Goal: Book appointment/travel/reservation

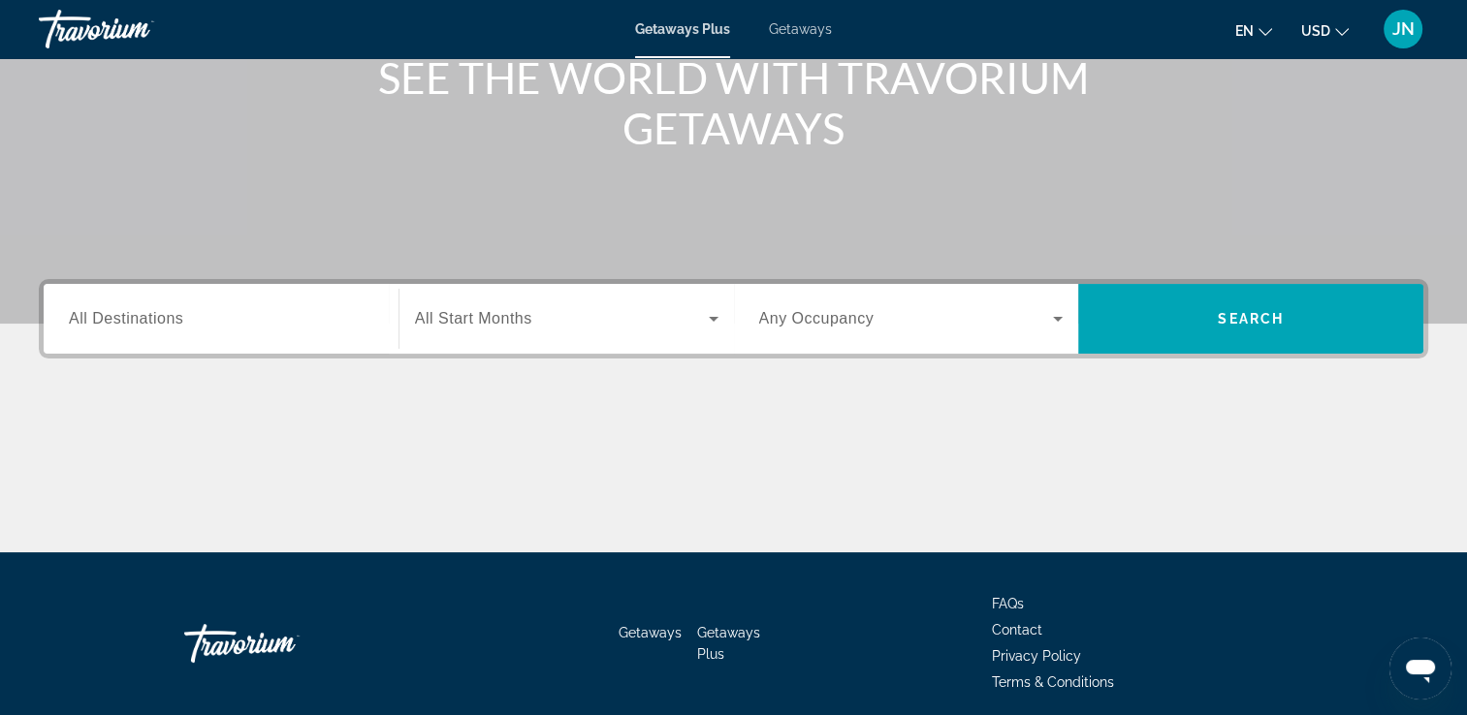
scroll to position [332, 0]
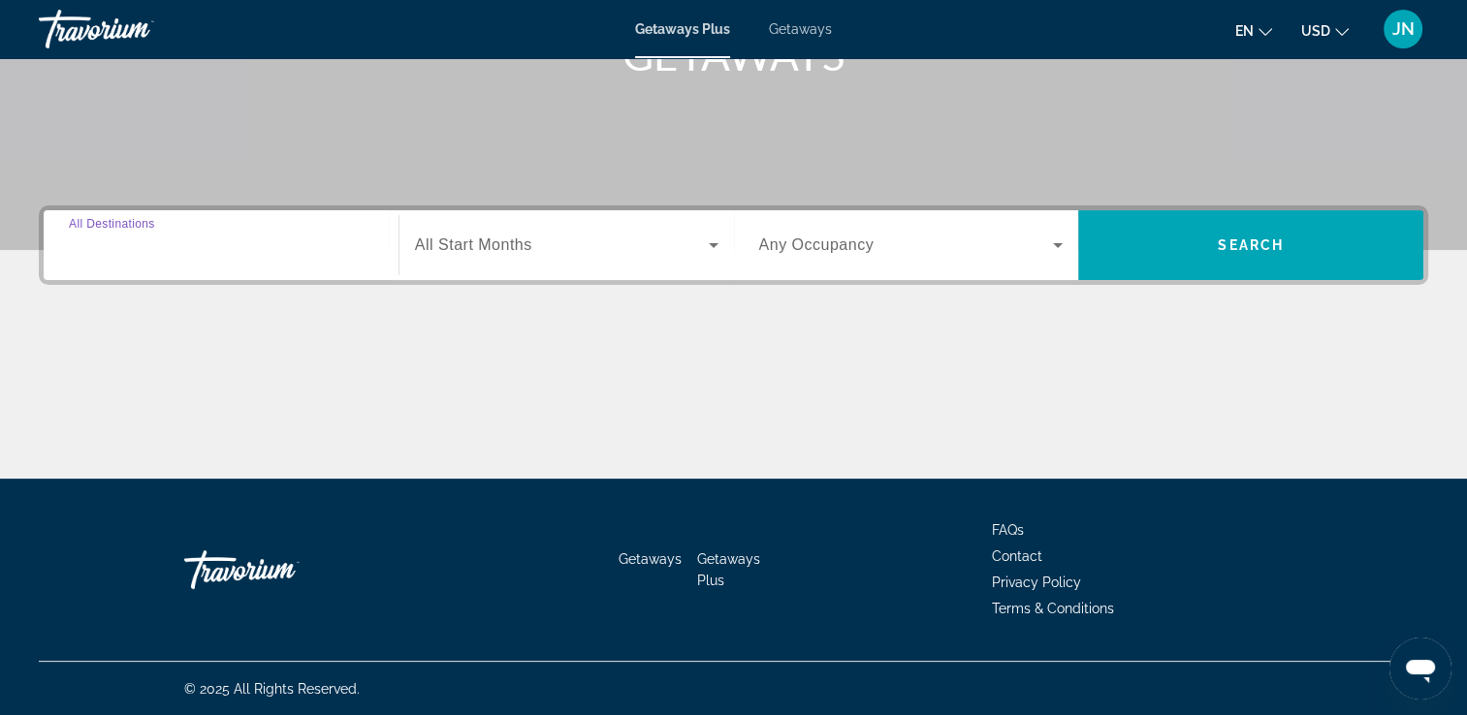
click at [210, 253] on input "Destination All Destinations" at bounding box center [221, 246] width 304 height 23
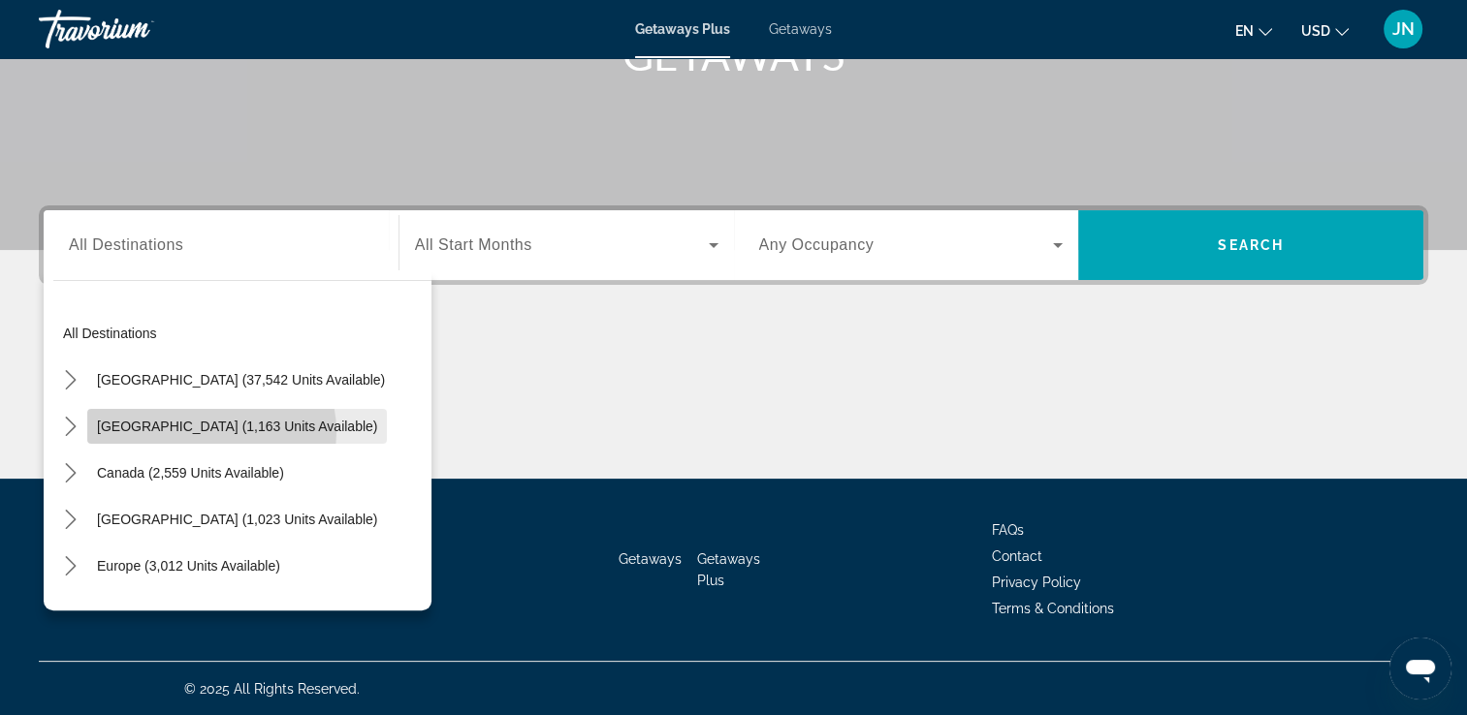
click at [210, 431] on span "[GEOGRAPHIC_DATA] (1,163 units available)" at bounding box center [237, 427] width 280 height 16
type input "**********"
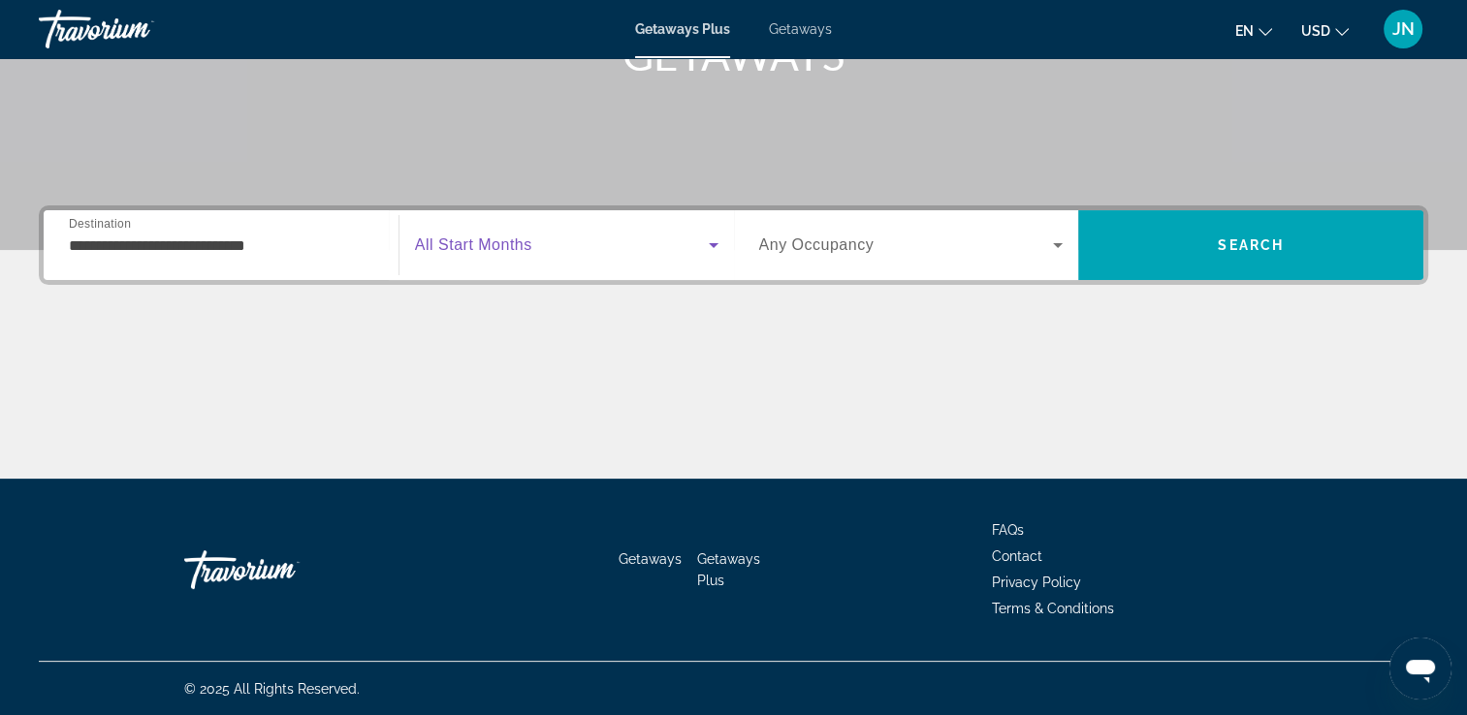
click at [622, 238] on span "Search widget" at bounding box center [562, 245] width 294 height 23
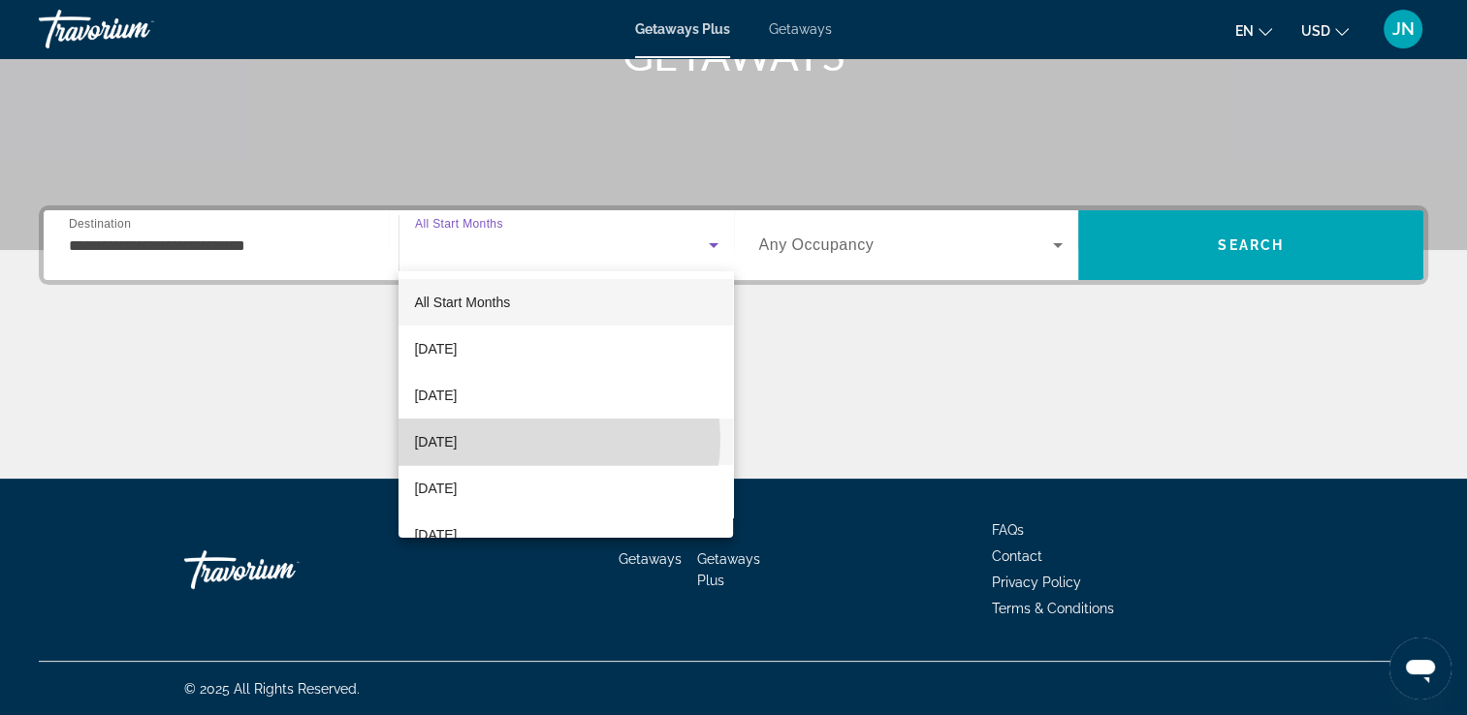
click at [544, 440] on mat-option "[DATE]" at bounding box center [565, 442] width 334 height 47
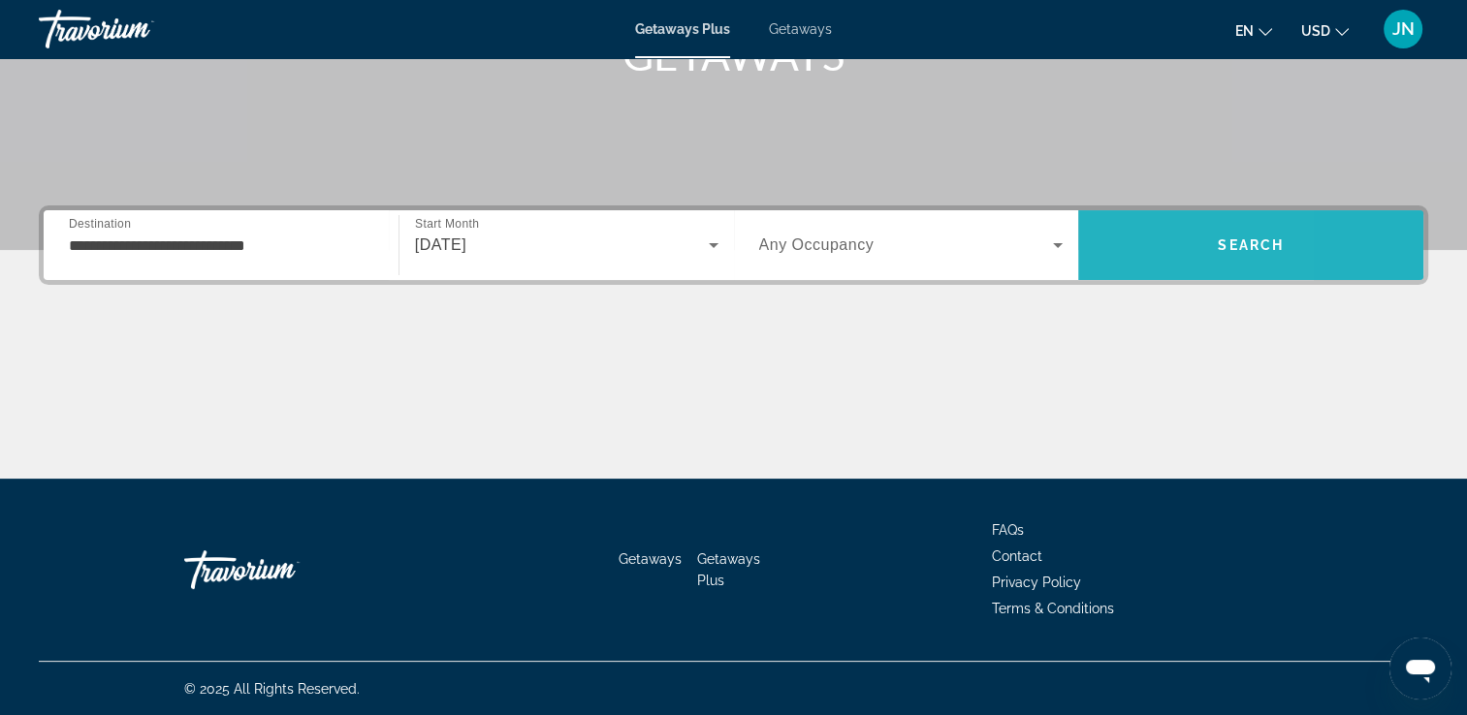
click at [1123, 241] on span "Search" at bounding box center [1250, 245] width 345 height 47
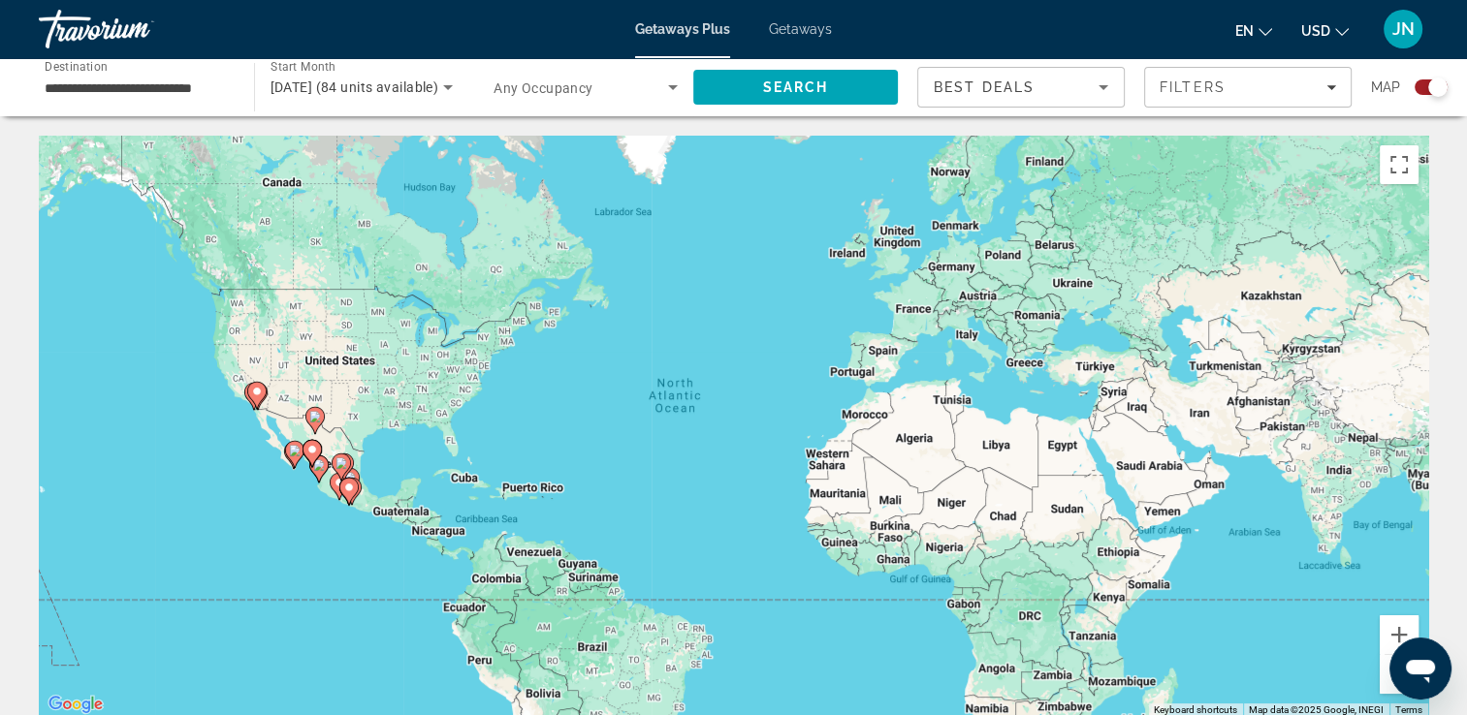
click at [349, 498] on icon "Main content" at bounding box center [347, 491] width 17 height 25
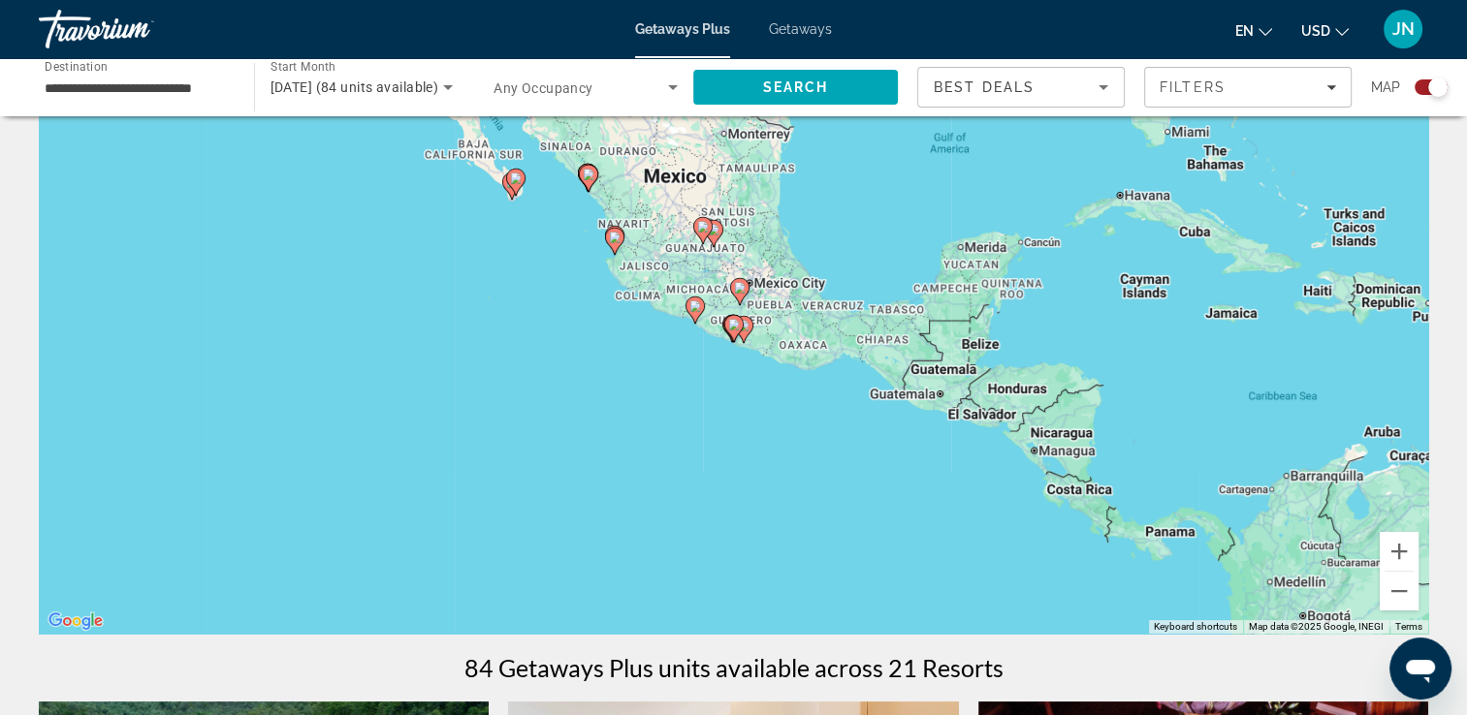
scroll to position [116, 0]
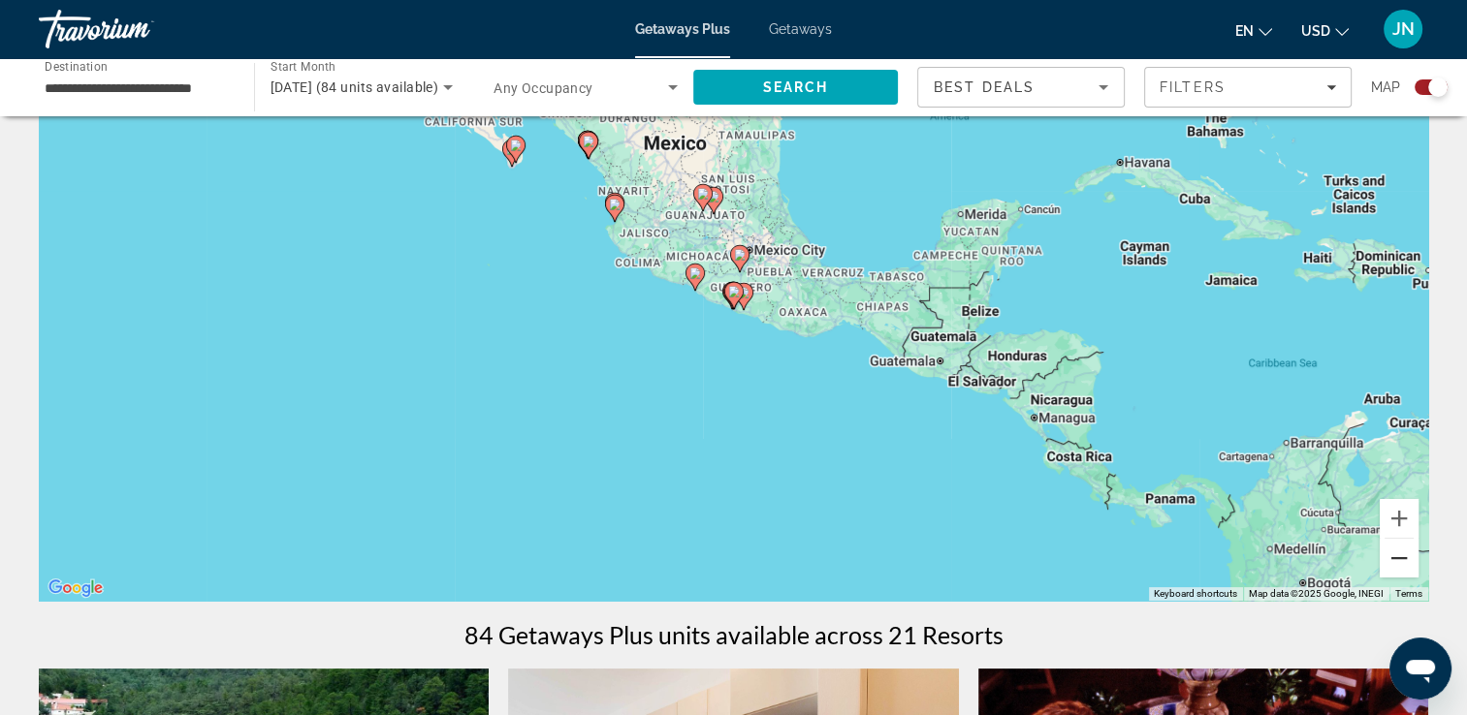
click at [1400, 553] on button "Zoom out" at bounding box center [1399, 558] width 39 height 39
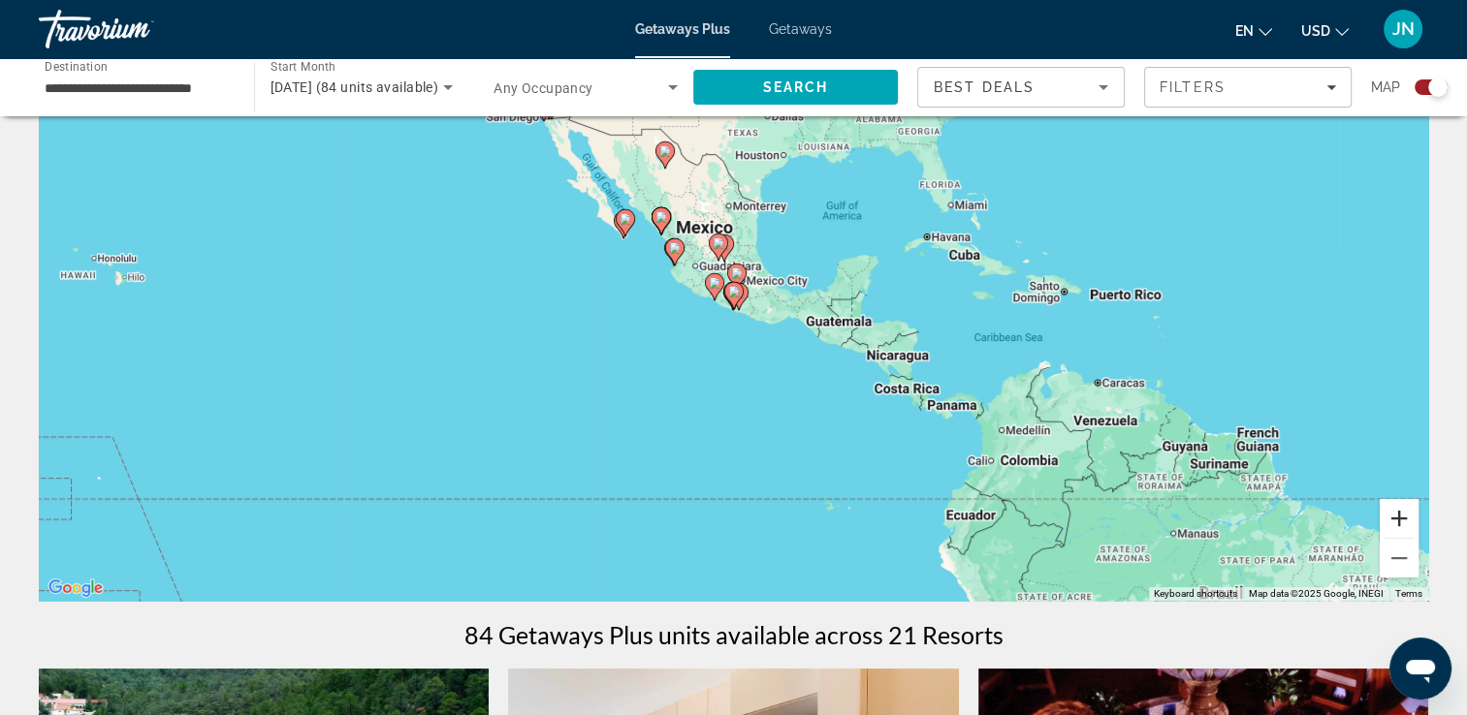
click at [1396, 518] on button "Zoom in" at bounding box center [1399, 518] width 39 height 39
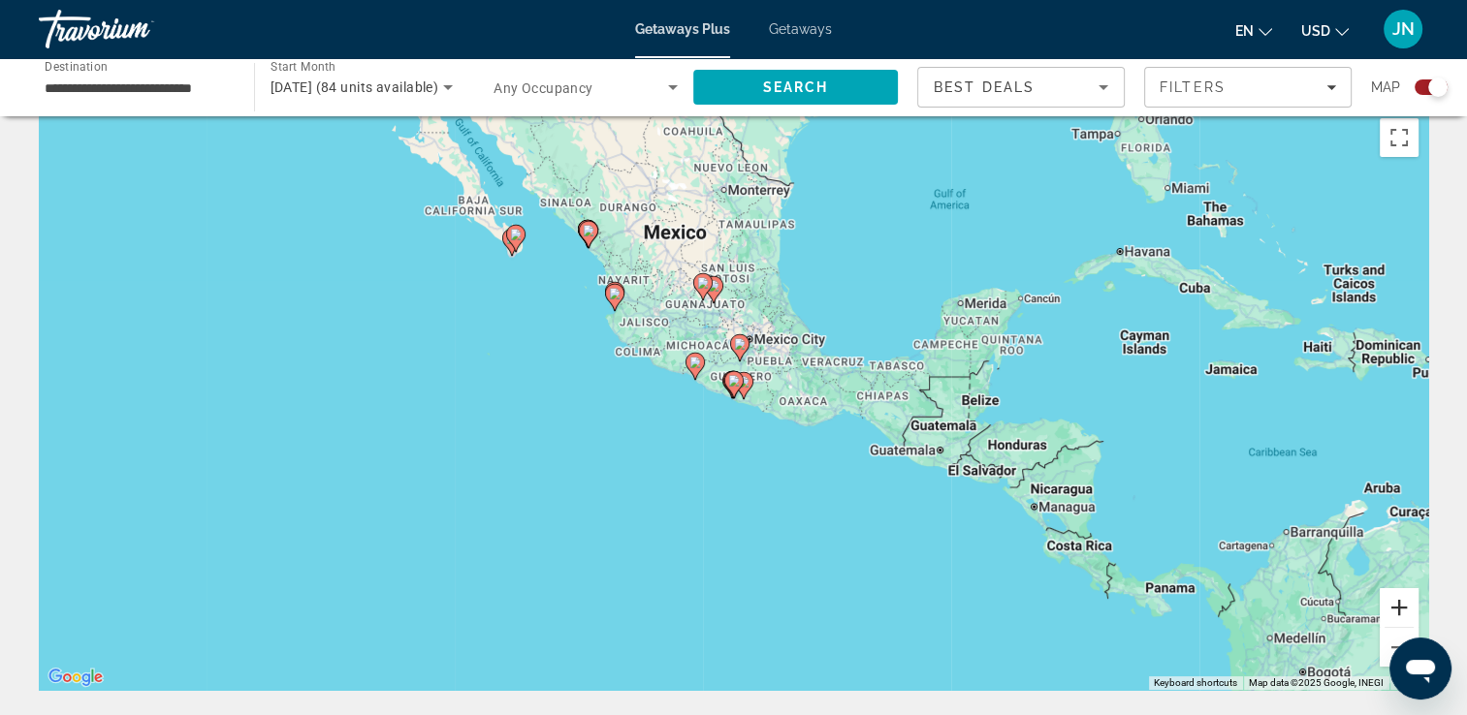
scroll to position [0, 0]
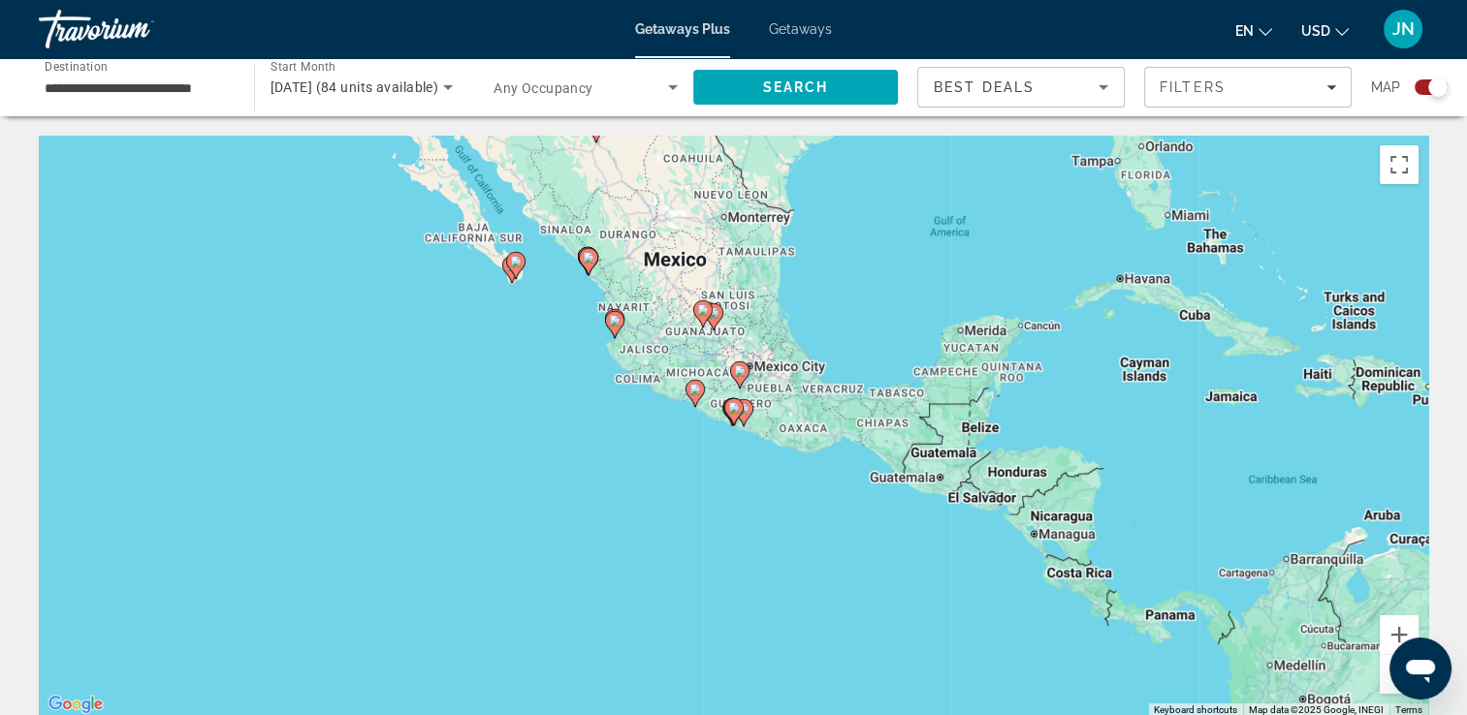
click at [615, 337] on icon "Main content" at bounding box center [614, 324] width 19 height 27
type input "**********"
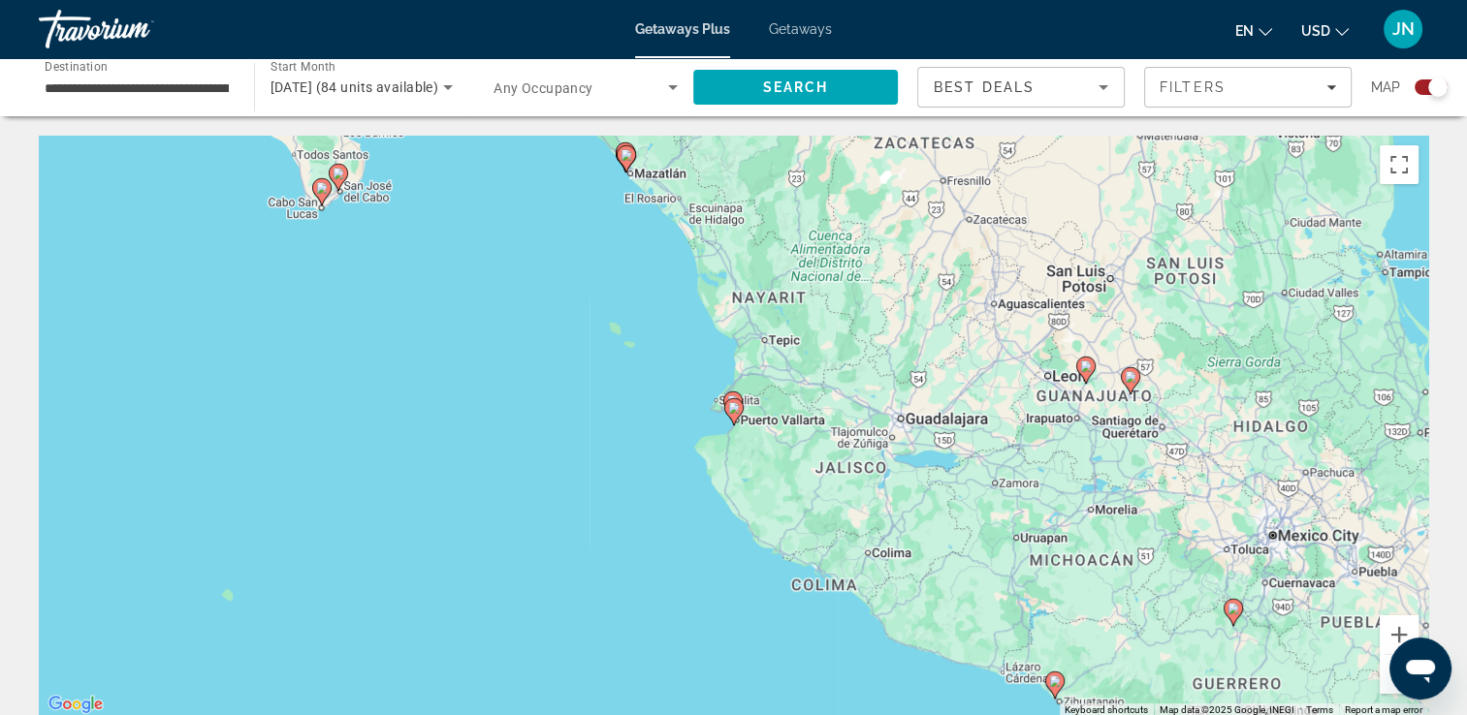
click at [1413, 667] on icon "Open messaging window" at bounding box center [1420, 671] width 29 height 23
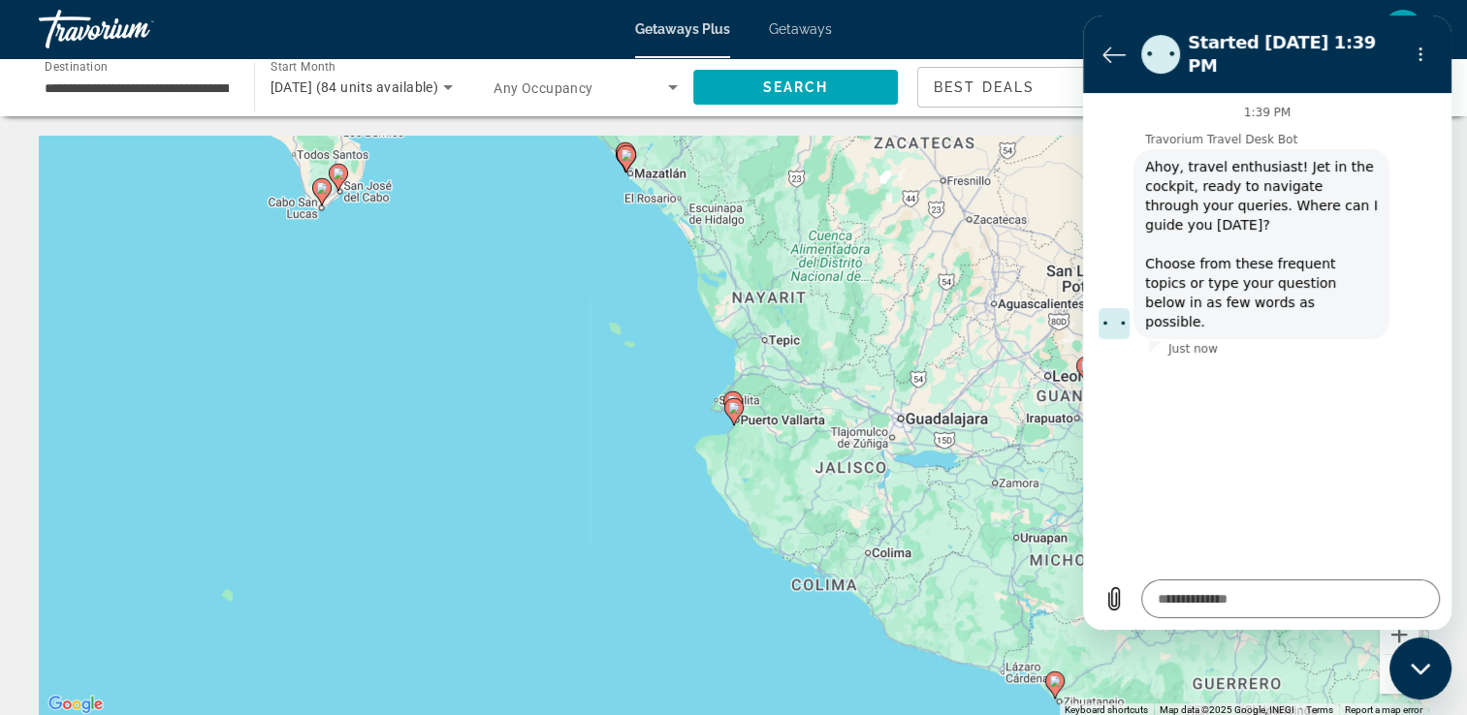
click at [1405, 667] on div "Close messaging window" at bounding box center [1420, 669] width 58 height 58
type textarea "*"
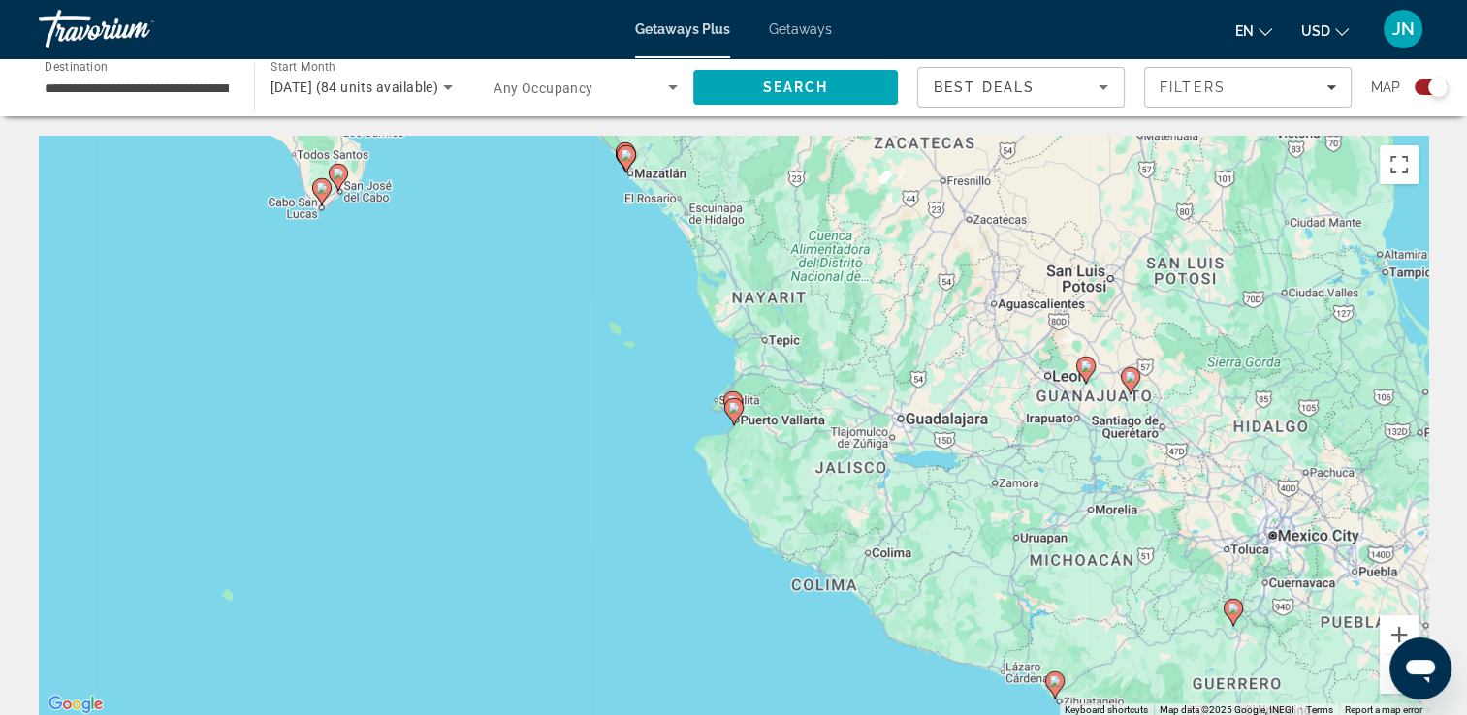
scroll to position [39, 0]
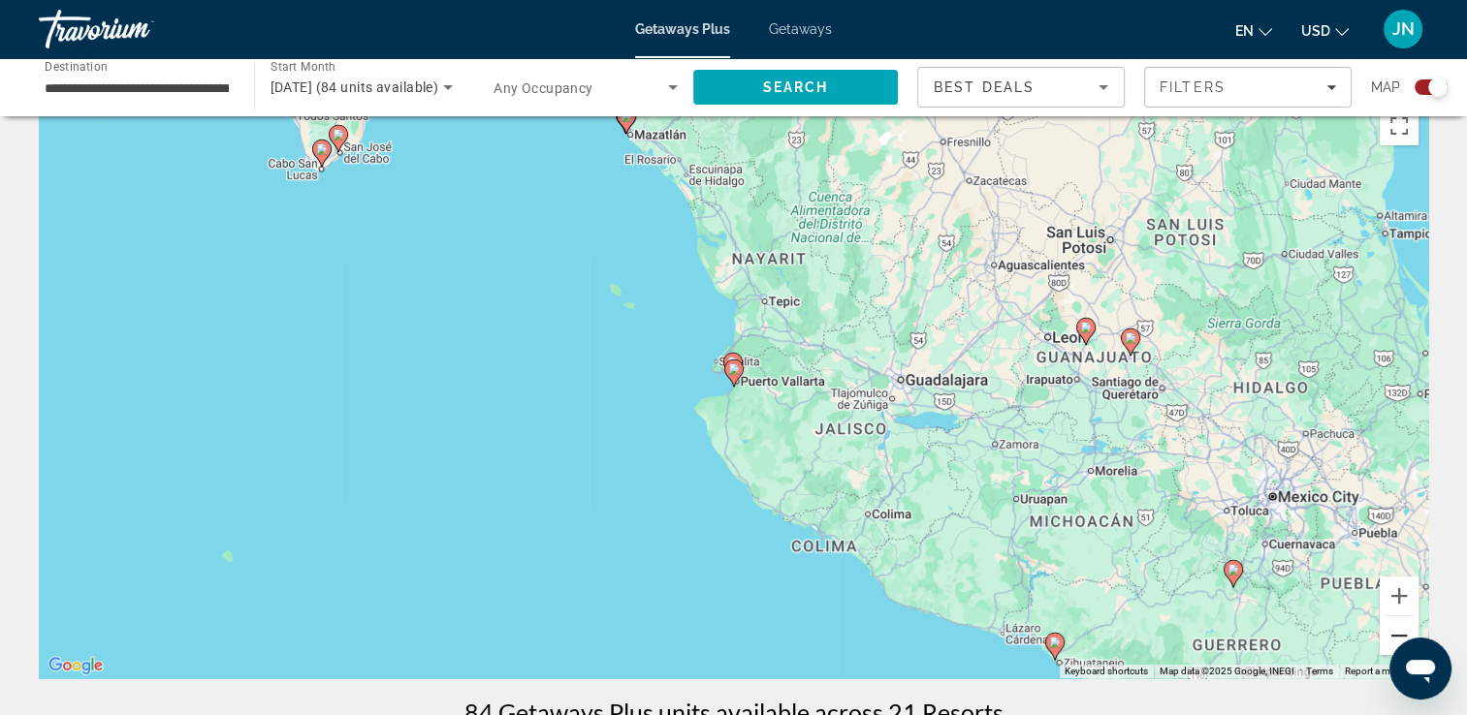
click at [1398, 634] on button "Zoom out" at bounding box center [1399, 636] width 39 height 39
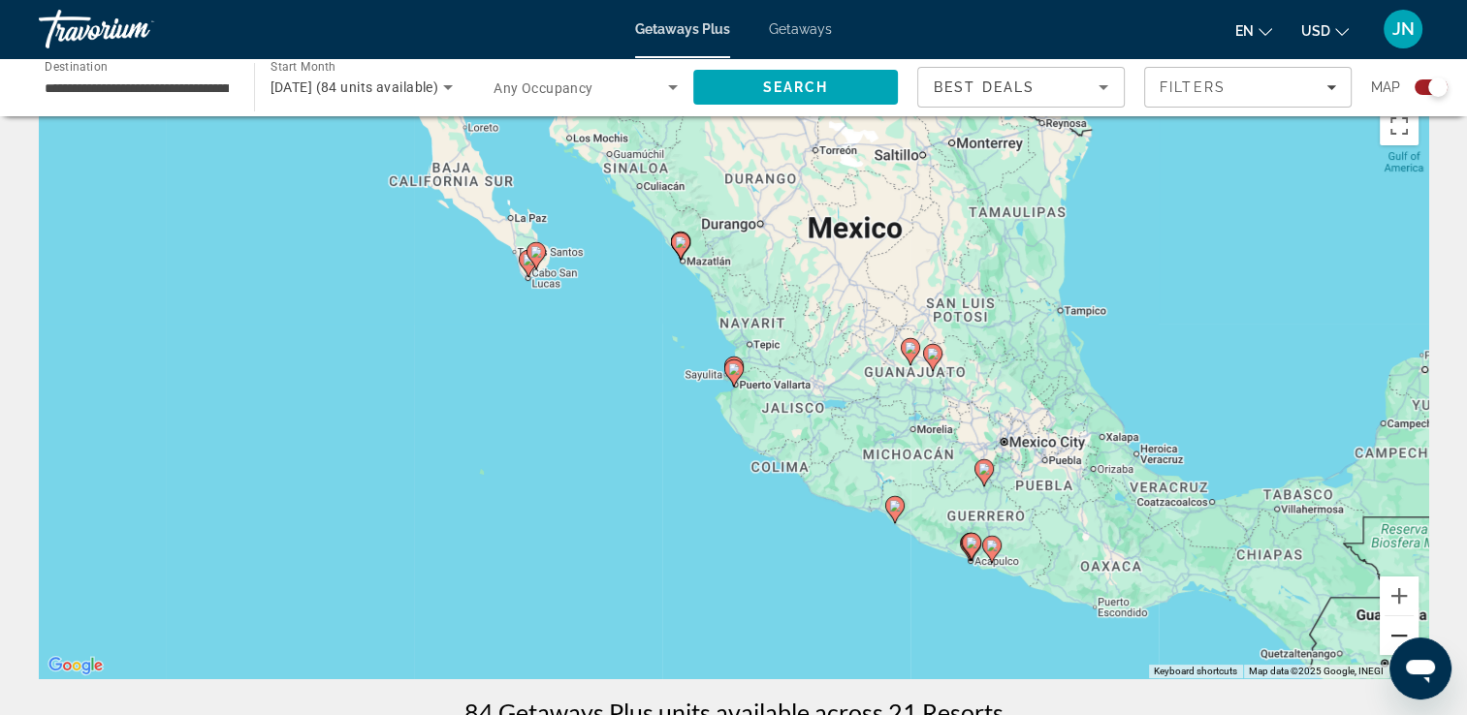
click at [1398, 634] on button "Zoom out" at bounding box center [1399, 636] width 39 height 39
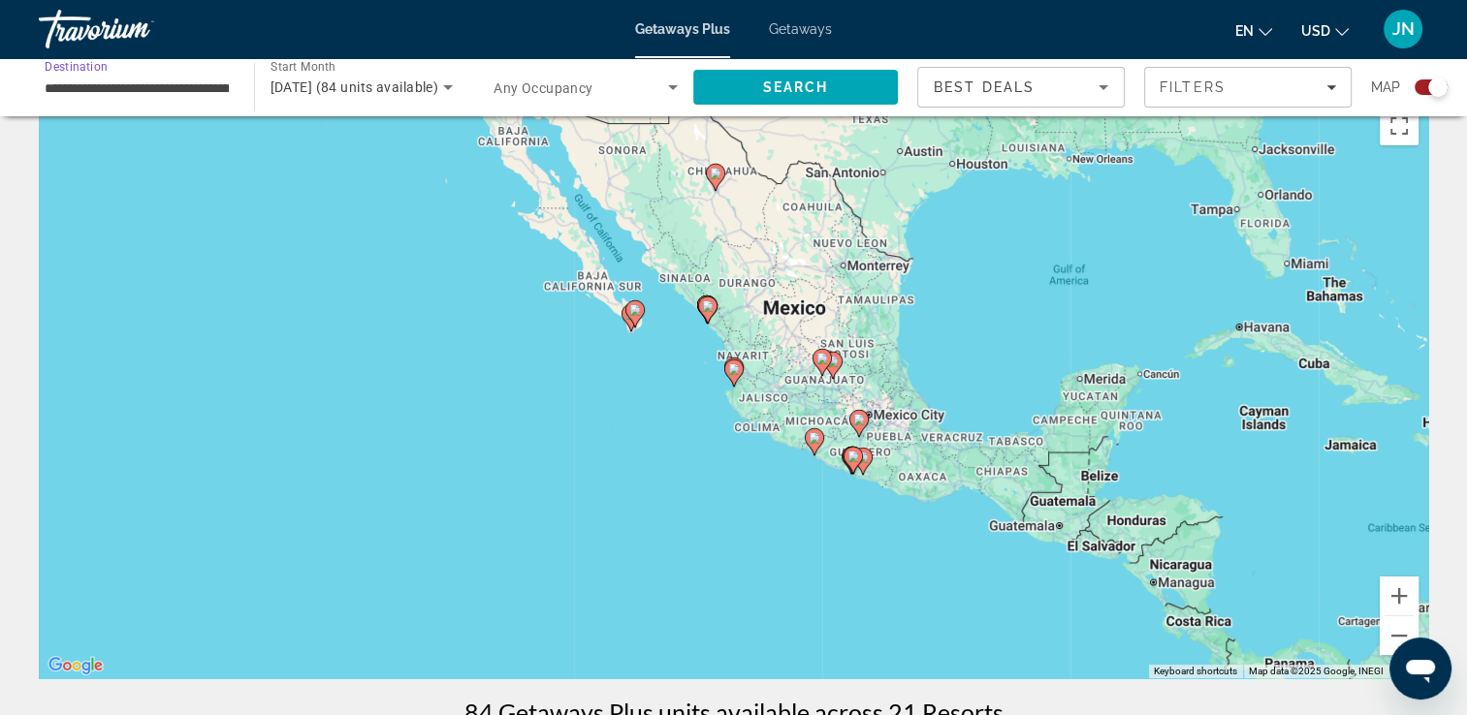
click at [157, 88] on input "**********" at bounding box center [137, 88] width 184 height 23
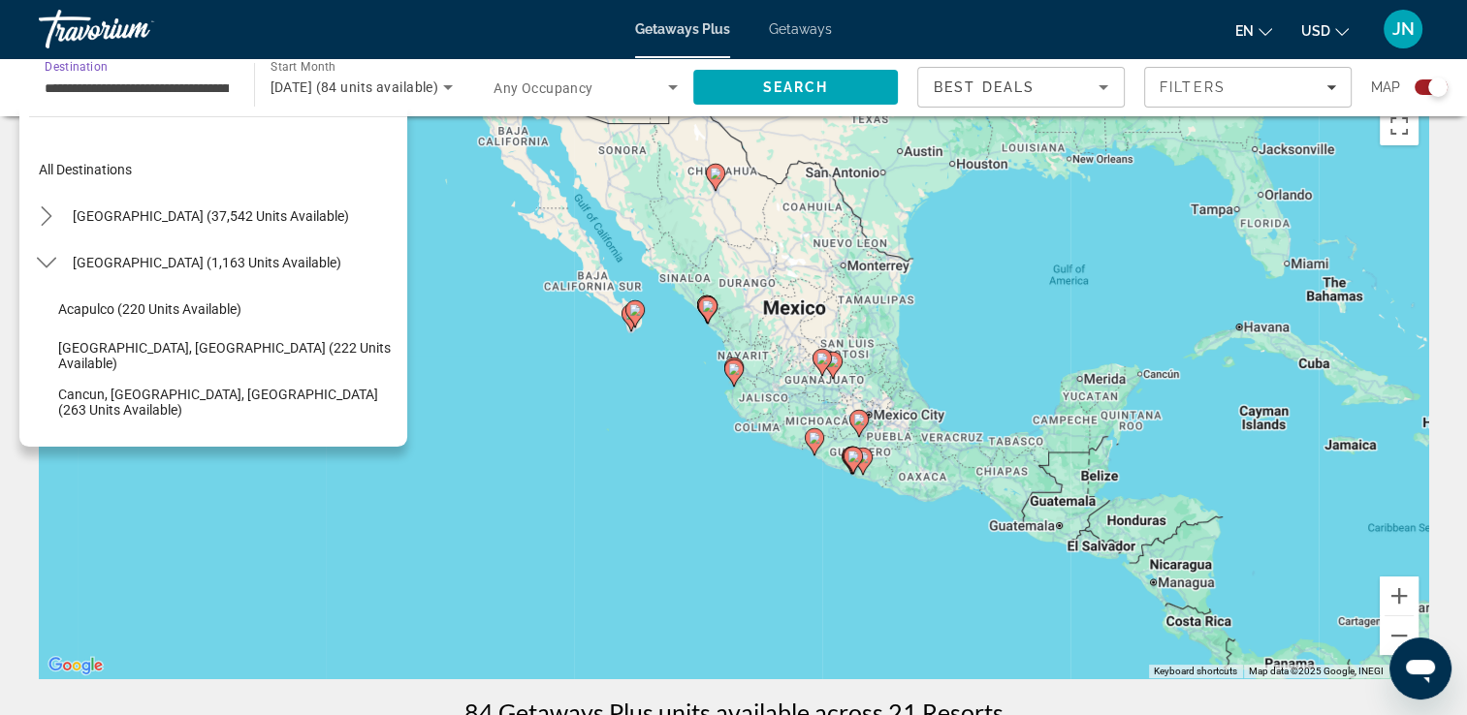
scroll to position [441, 0]
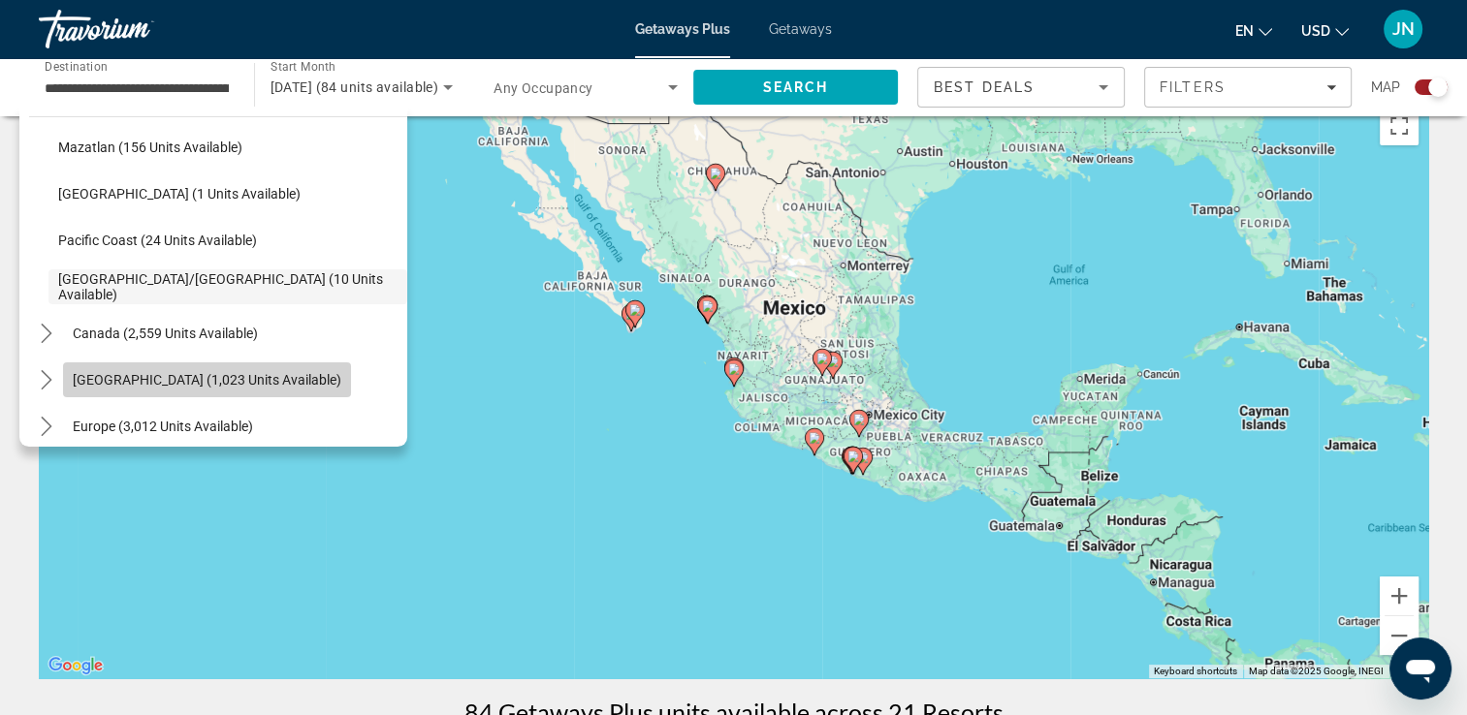
click at [155, 393] on span "Select destination: Caribbean & Atlantic Islands (1,023 units available)" at bounding box center [207, 380] width 288 height 47
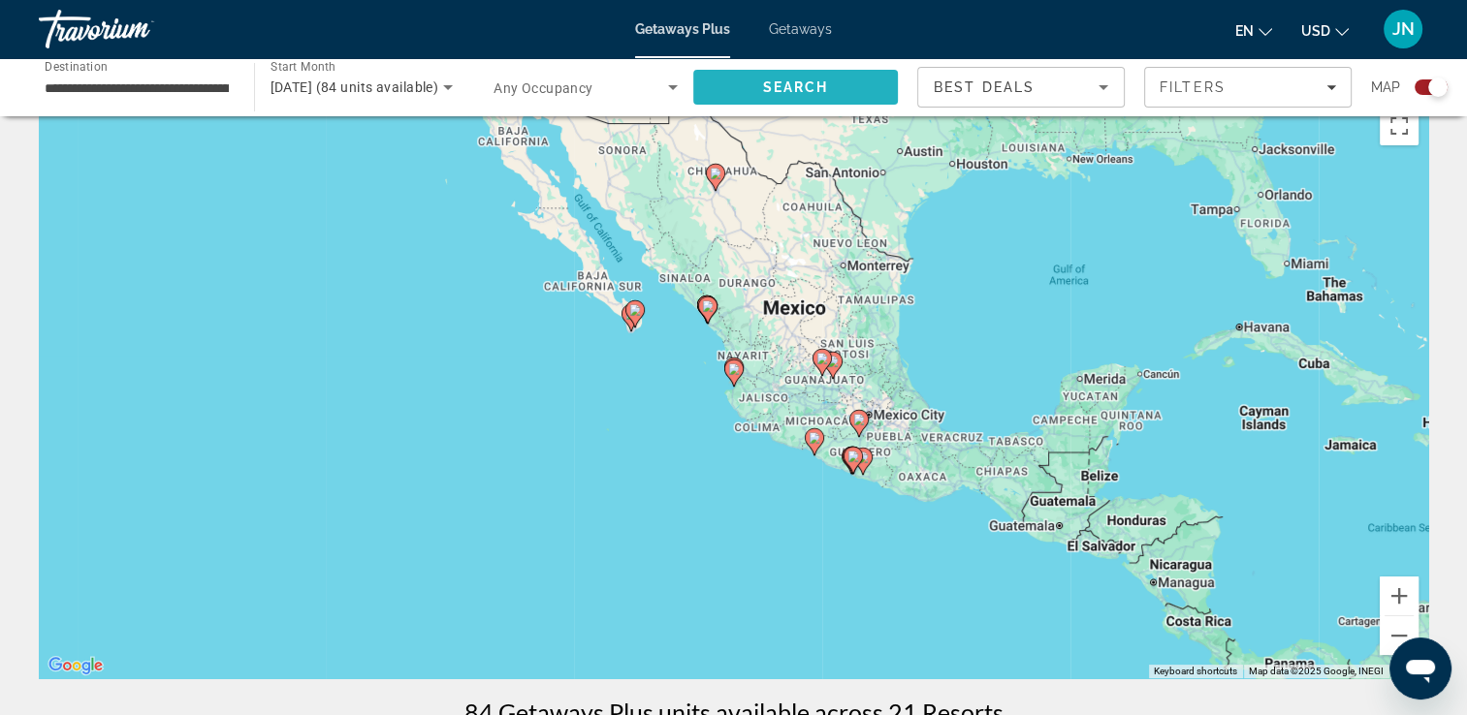
click at [752, 99] on span "Search" at bounding box center [796, 87] width 206 height 47
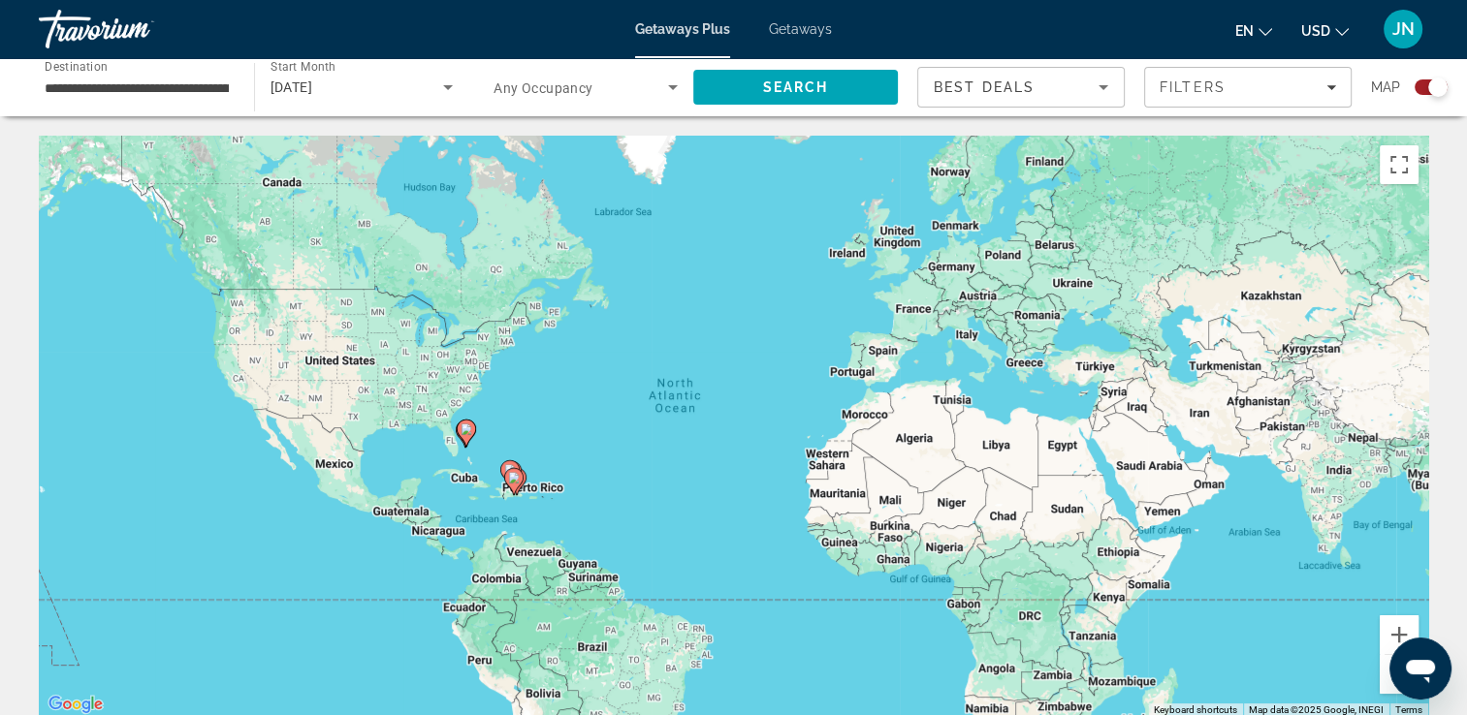
click at [513, 488] on icon "Main content" at bounding box center [512, 481] width 17 height 25
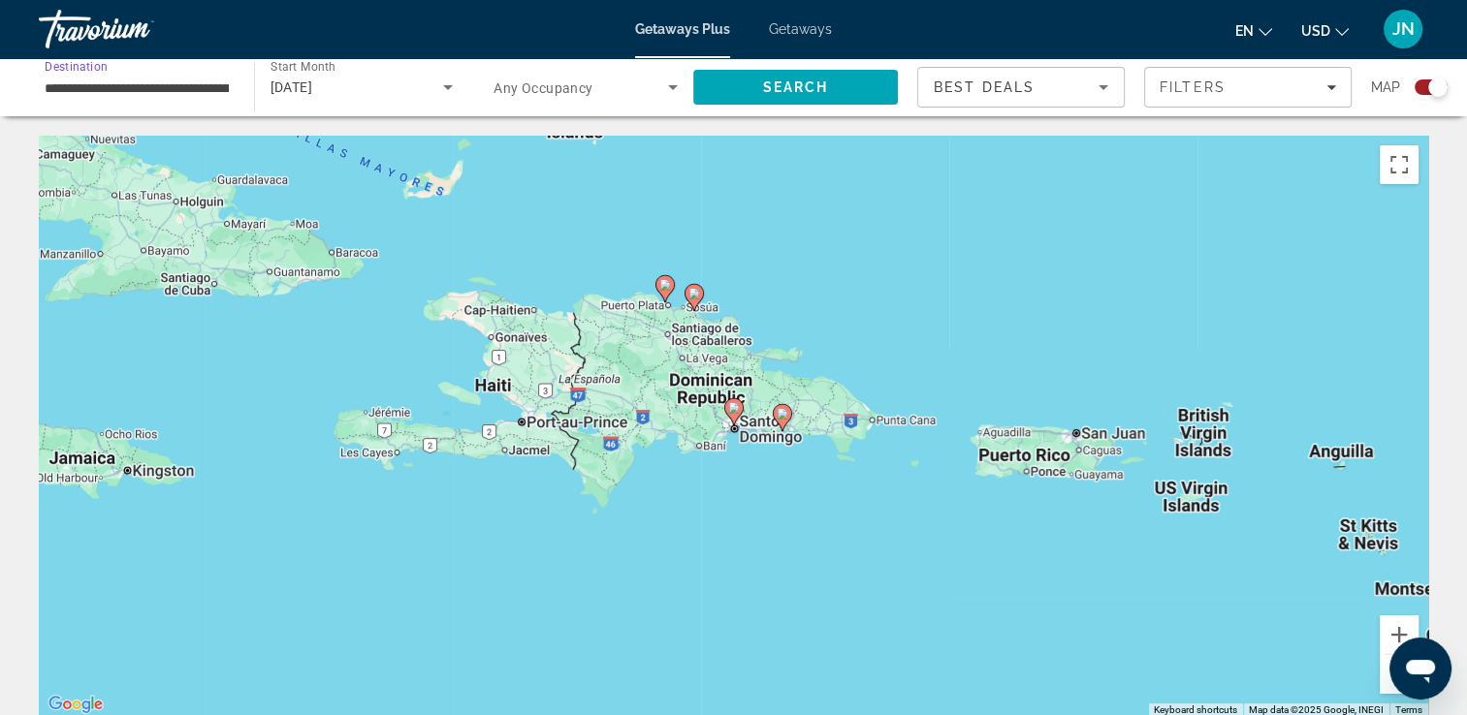
click at [179, 89] on input "**********" at bounding box center [137, 88] width 184 height 23
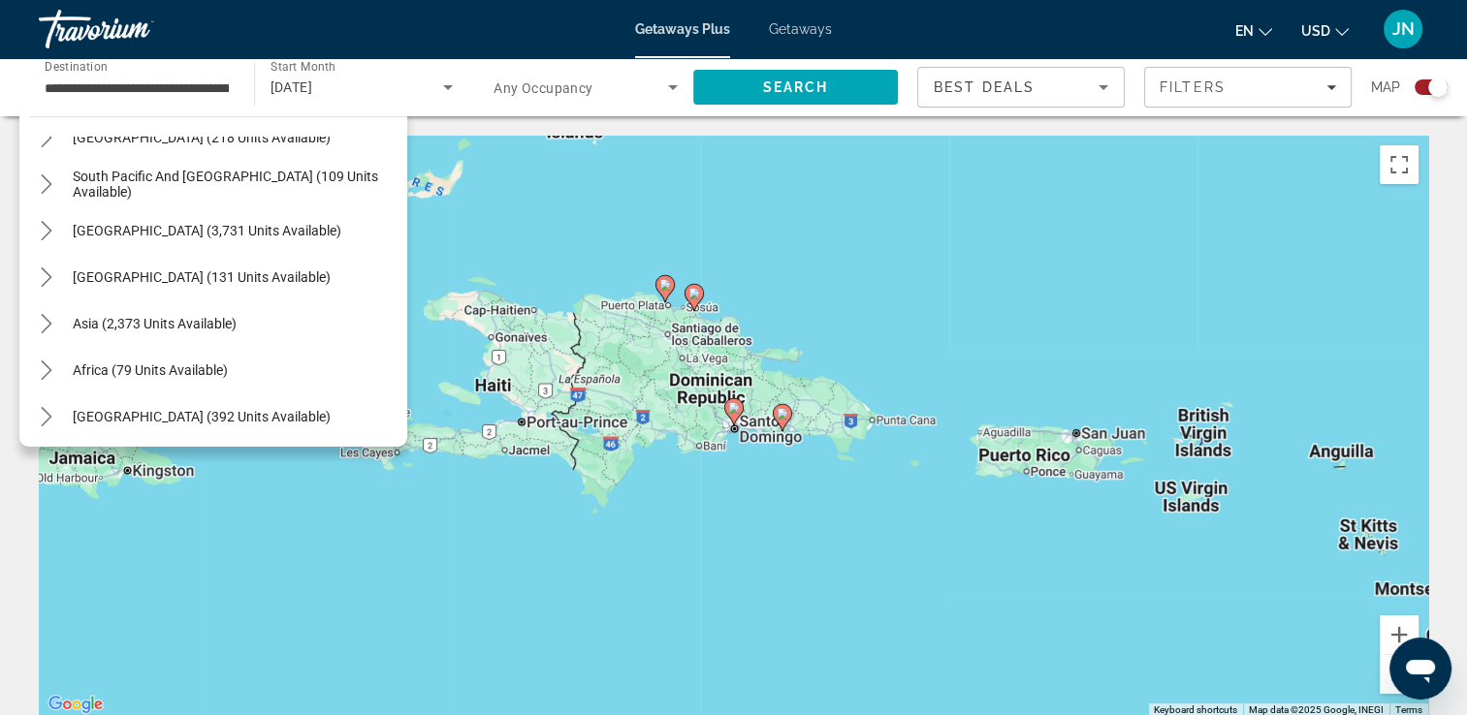
scroll to position [547, 0]
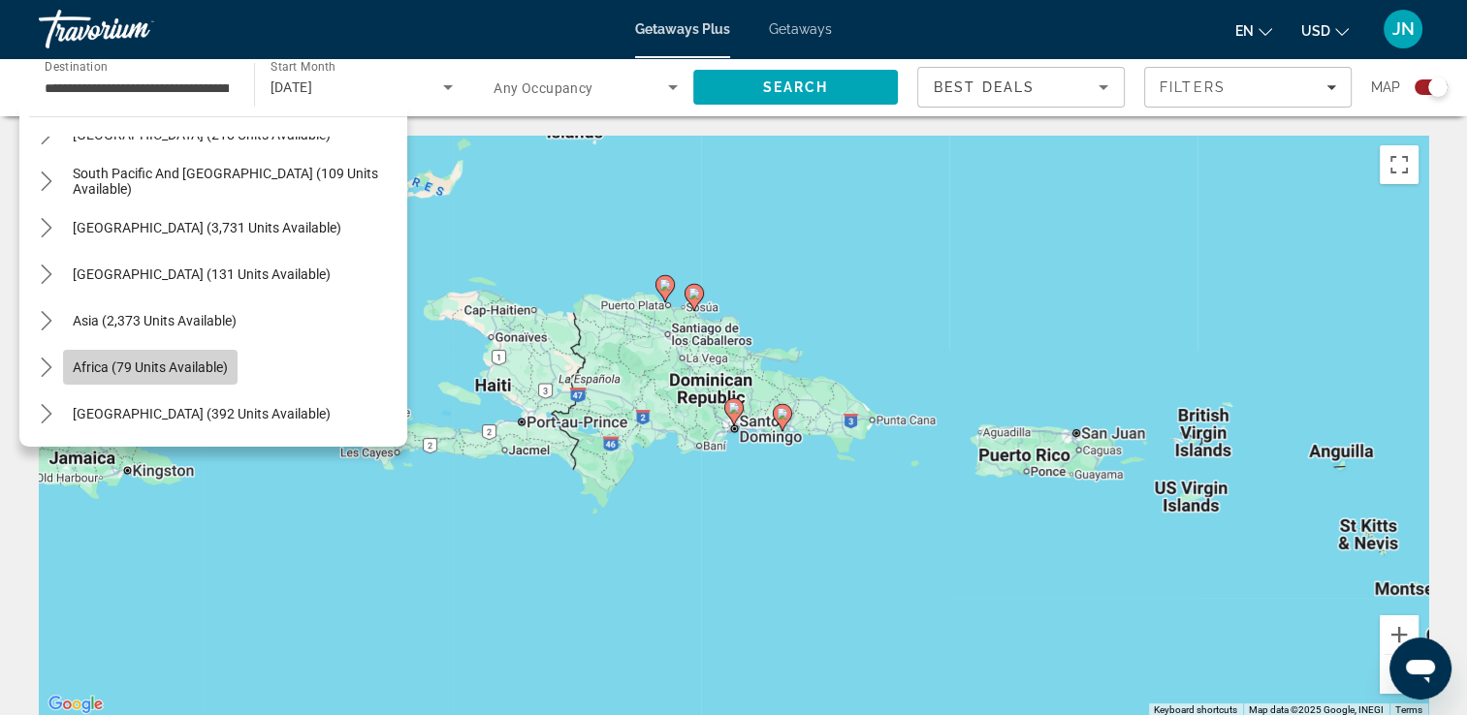
click at [139, 370] on span "Africa (79 units available)" at bounding box center [150, 368] width 155 height 16
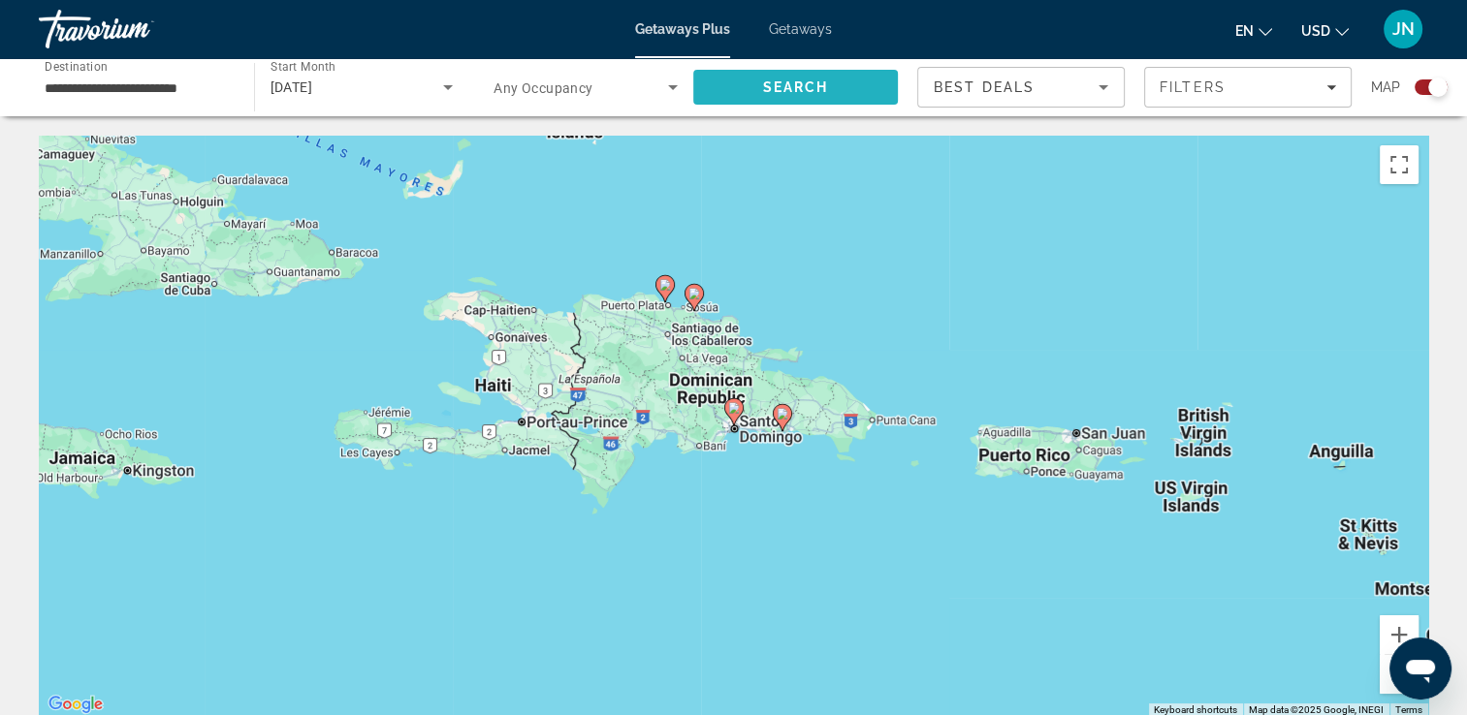
click at [787, 91] on span "Search" at bounding box center [795, 87] width 66 height 16
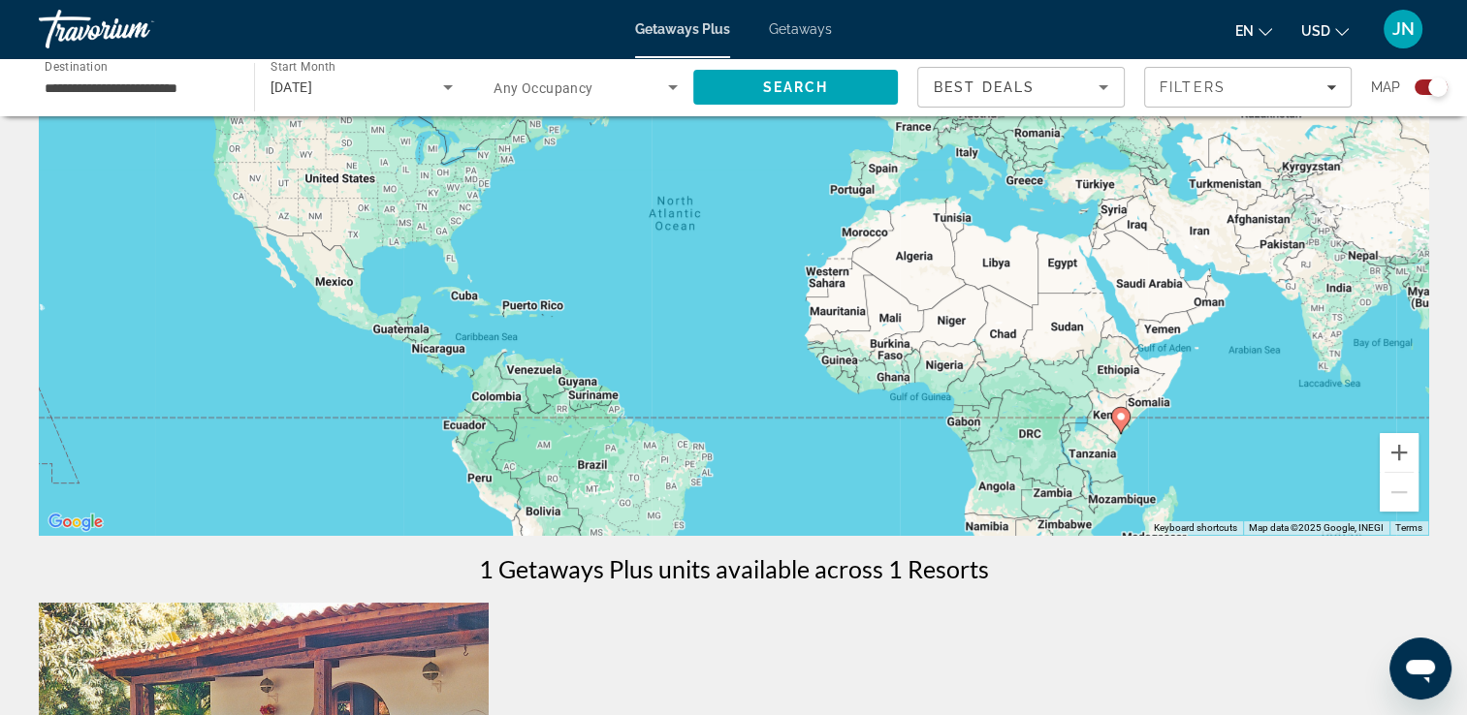
scroll to position [194, 0]
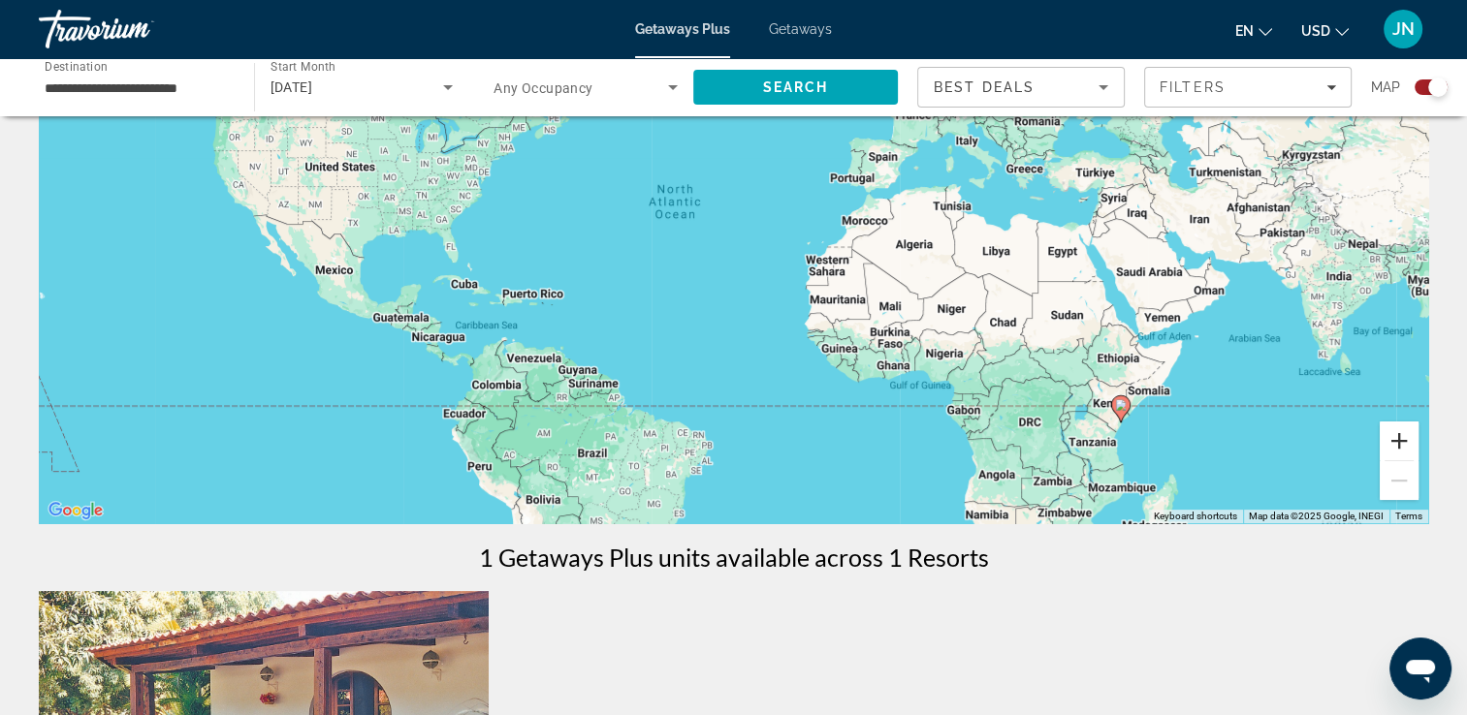
click at [1407, 437] on button "Zoom in" at bounding box center [1399, 441] width 39 height 39
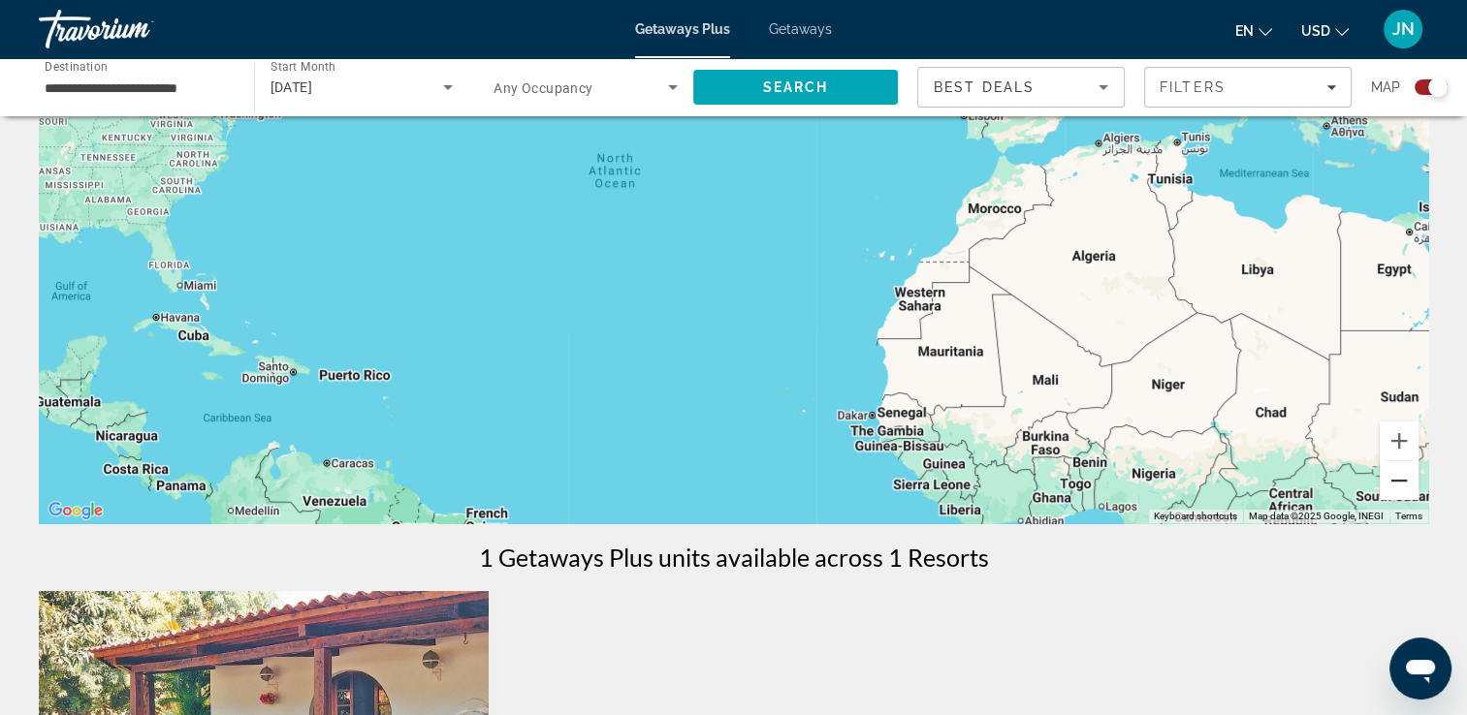
click at [1397, 477] on button "Zoom out" at bounding box center [1399, 480] width 39 height 39
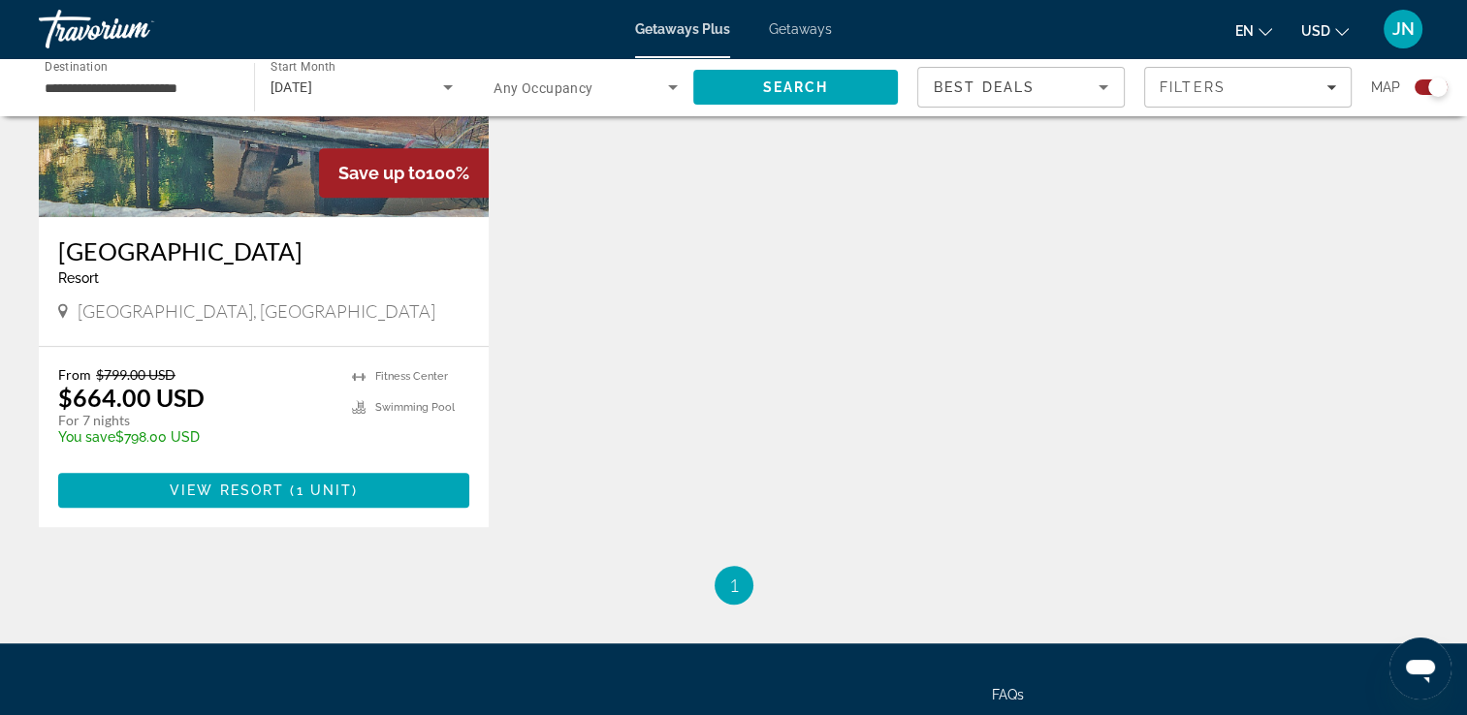
scroll to position [930, 0]
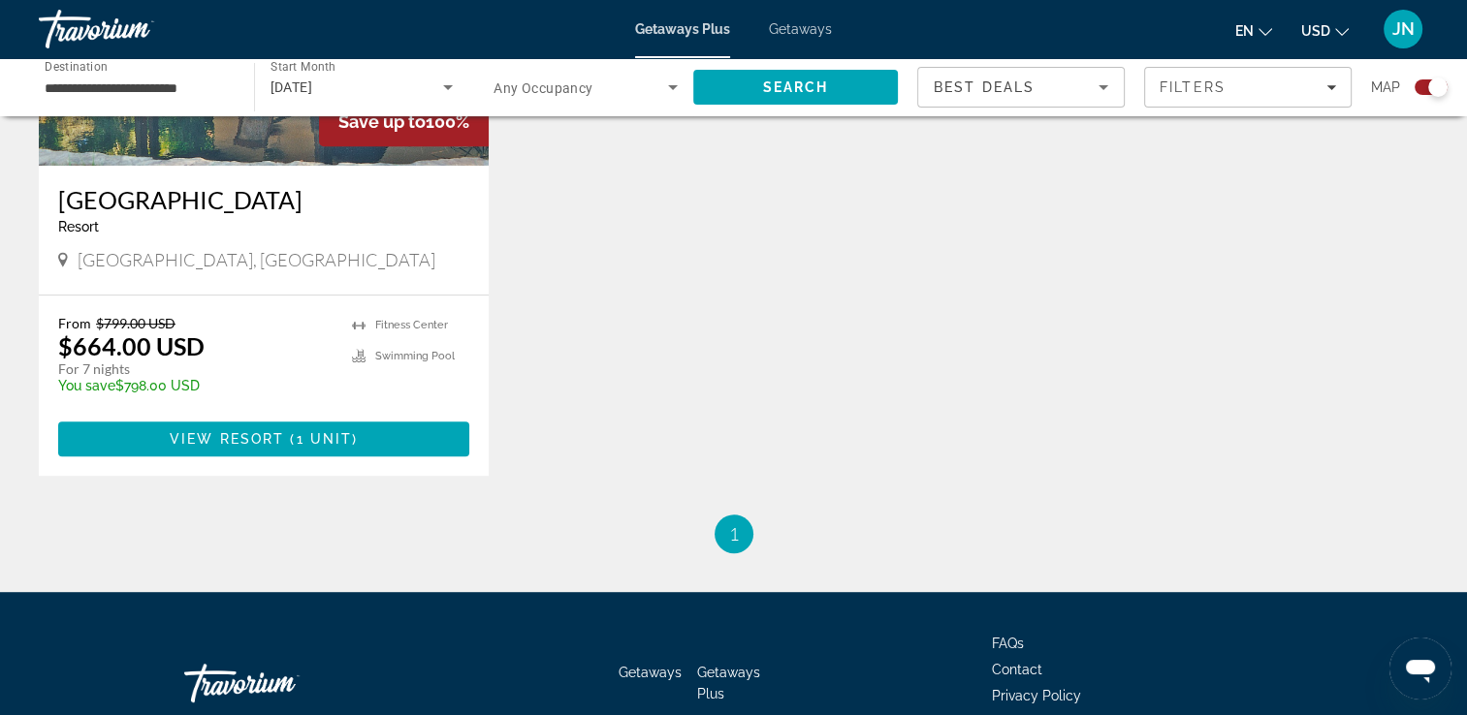
click at [1431, 93] on div "Search widget" at bounding box center [1437, 87] width 19 height 19
click at [1425, 90] on div "Search widget" at bounding box center [1424, 87] width 19 height 19
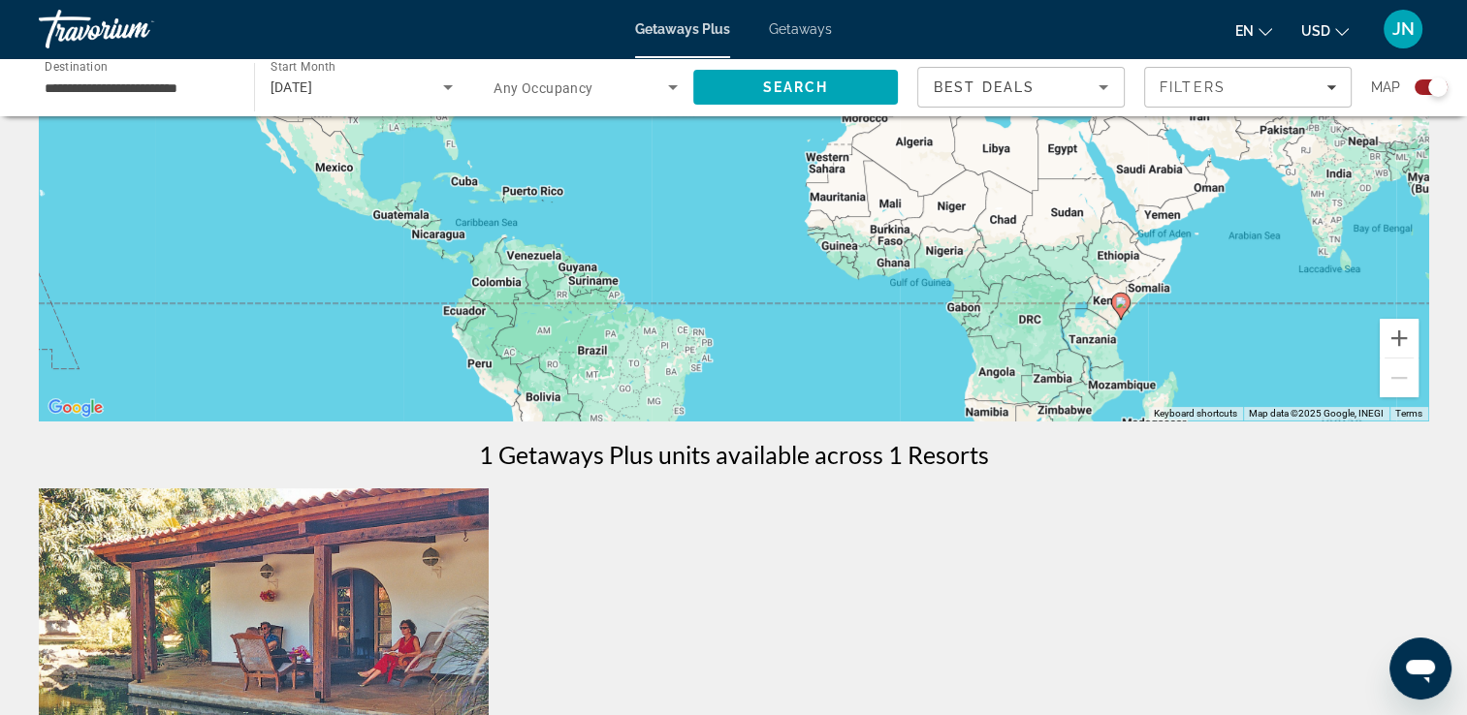
scroll to position [220, 0]
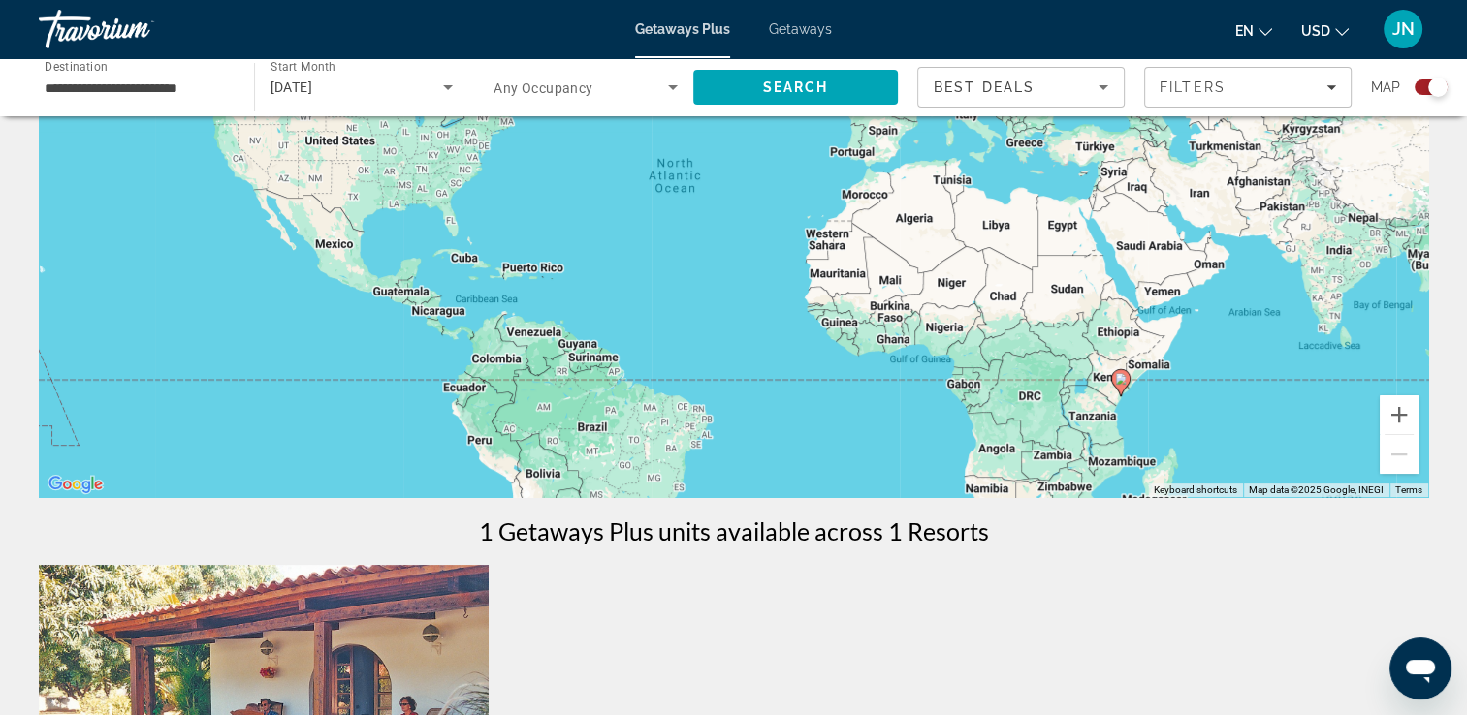
click at [1128, 400] on div "To activate drag with keyboard, press Alt + Enter. Once in keyboard drag state,…" at bounding box center [733, 207] width 1389 height 582
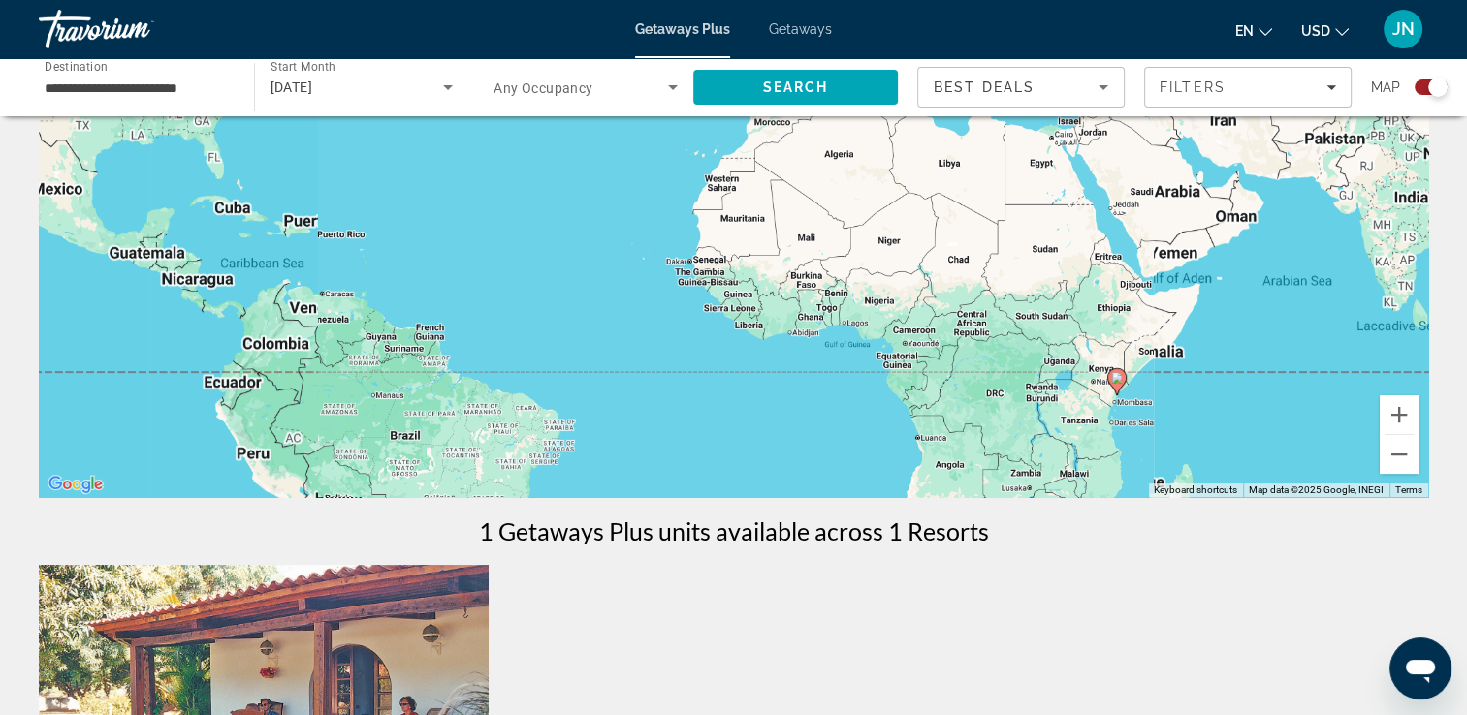
click at [1128, 400] on div "To activate drag with keyboard, press Alt + Enter. Once in keyboard drag state,…" at bounding box center [733, 207] width 1389 height 582
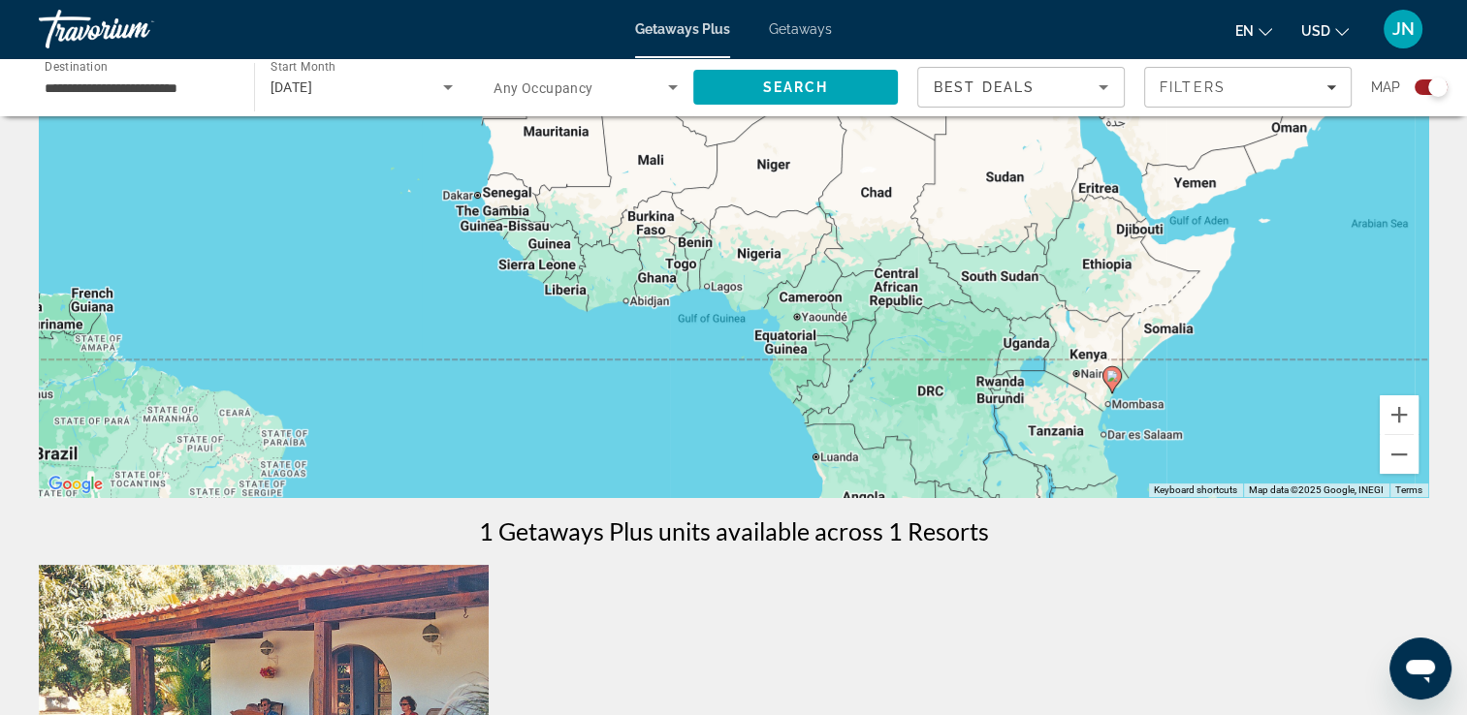
click at [1127, 405] on div "To activate drag with keyboard, press Alt + Enter. Once in keyboard drag state,…" at bounding box center [733, 207] width 1389 height 582
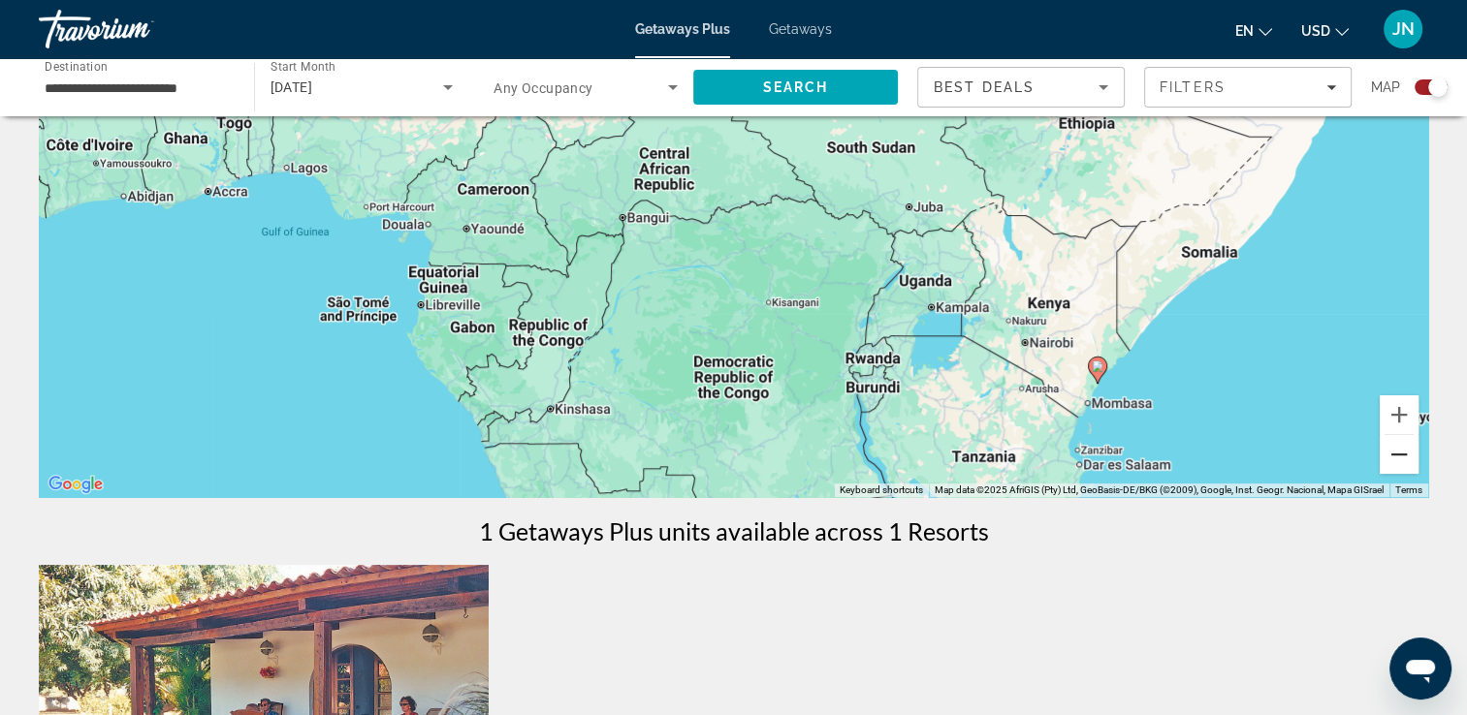
click at [1409, 455] on button "Zoom out" at bounding box center [1399, 454] width 39 height 39
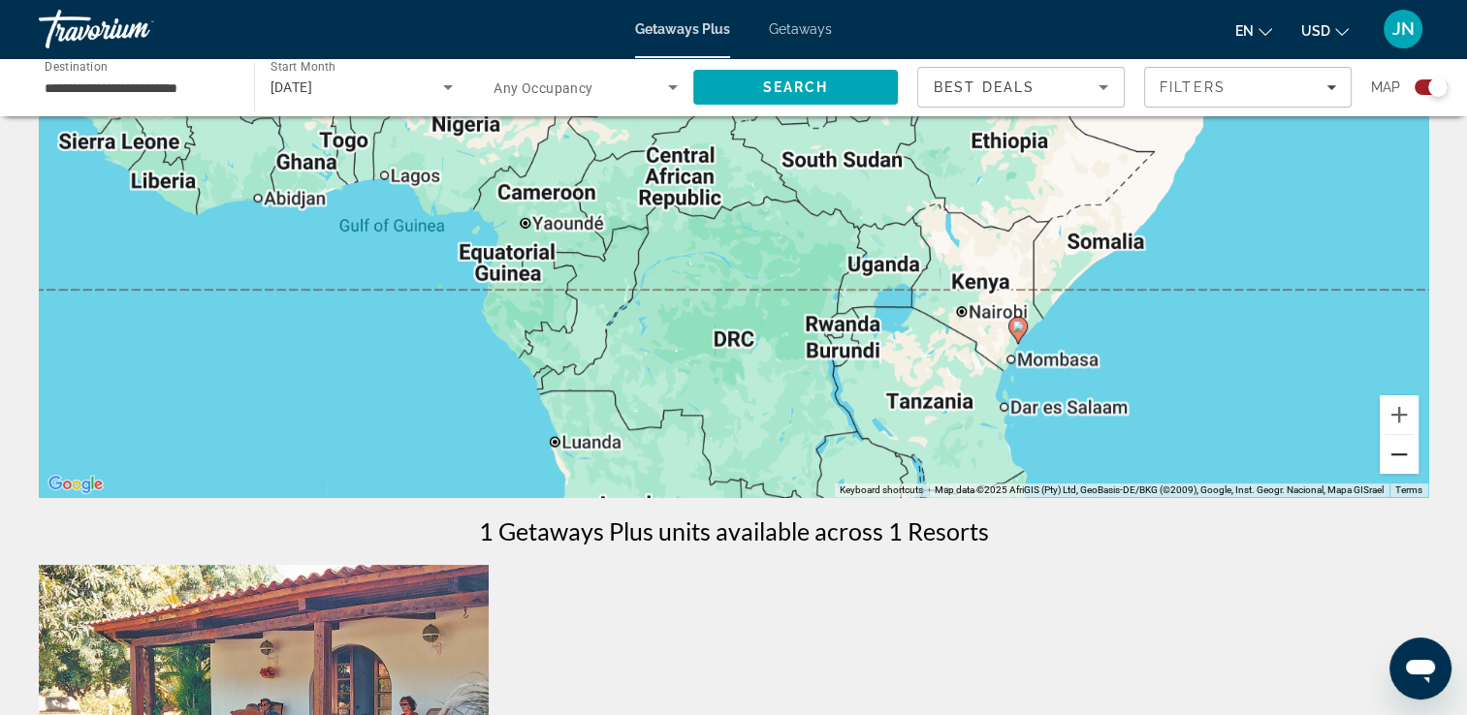
click at [1409, 455] on button "Zoom out" at bounding box center [1399, 454] width 39 height 39
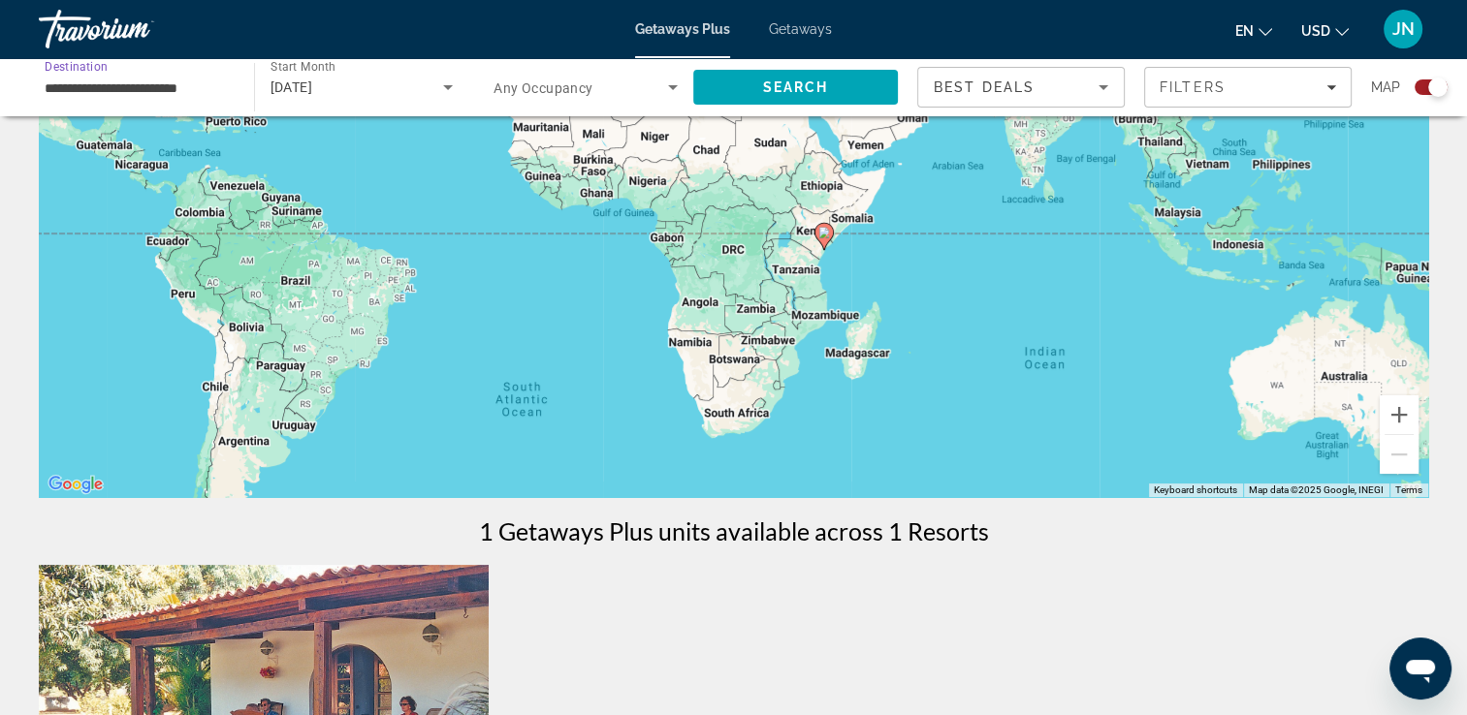
click at [186, 88] on input "**********" at bounding box center [137, 88] width 184 height 23
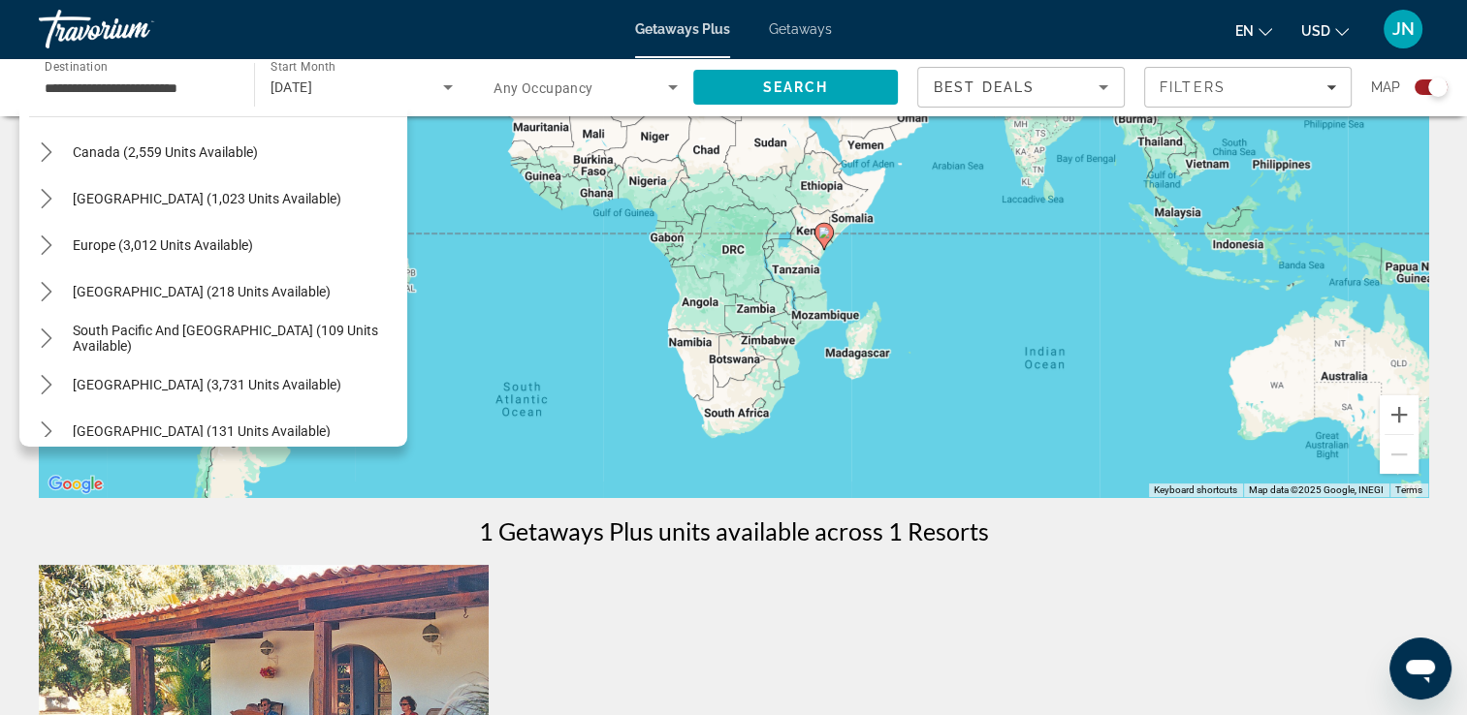
scroll to position [143, 0]
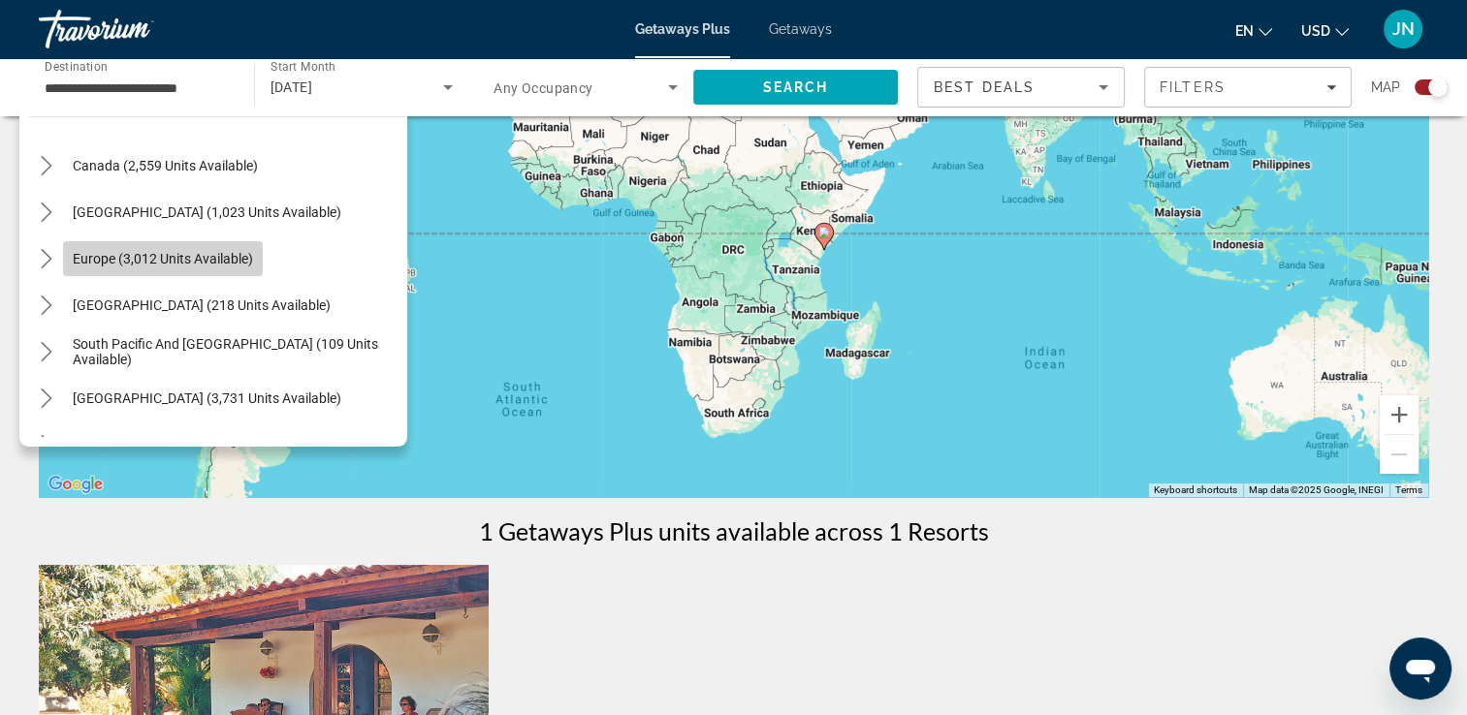
click at [149, 254] on span "Europe (3,012 units available)" at bounding box center [163, 259] width 180 height 16
type input "**********"
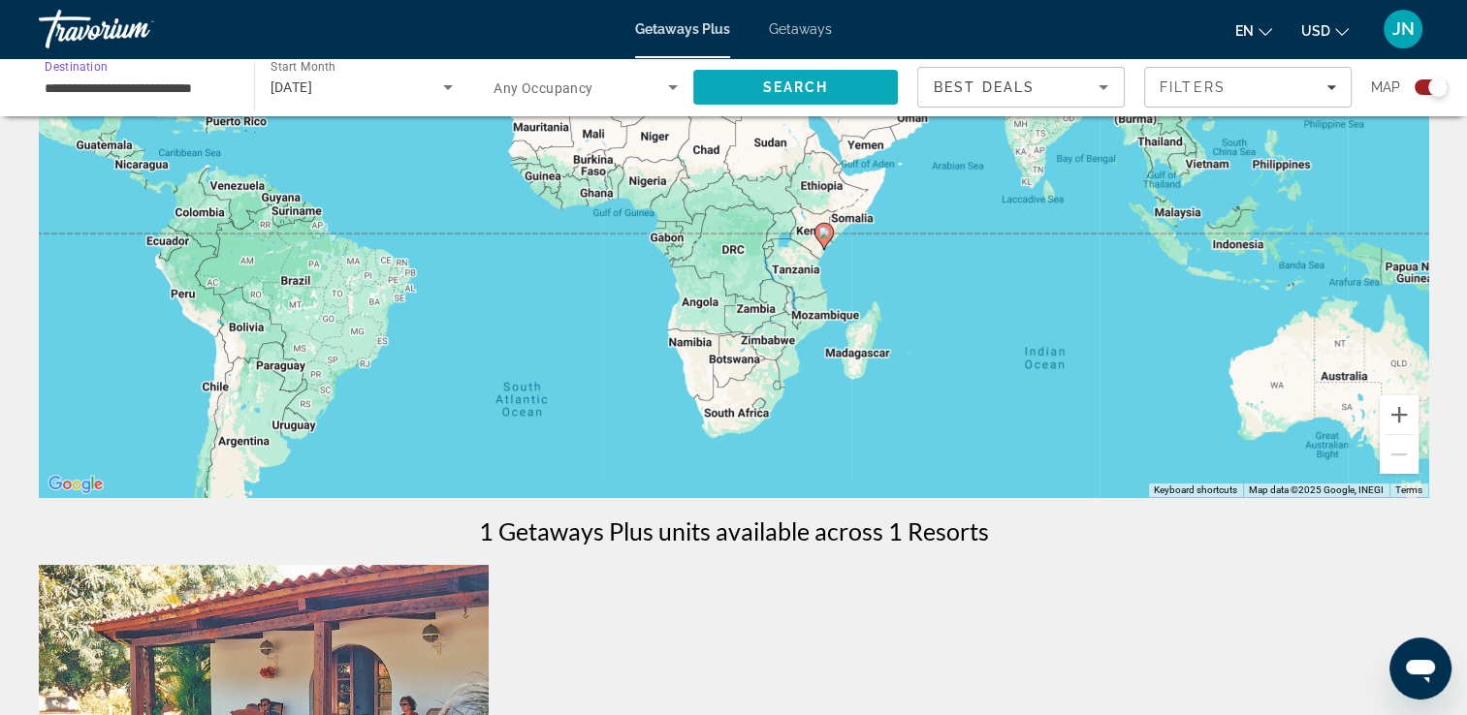
click at [761, 78] on span "Search" at bounding box center [796, 87] width 206 height 47
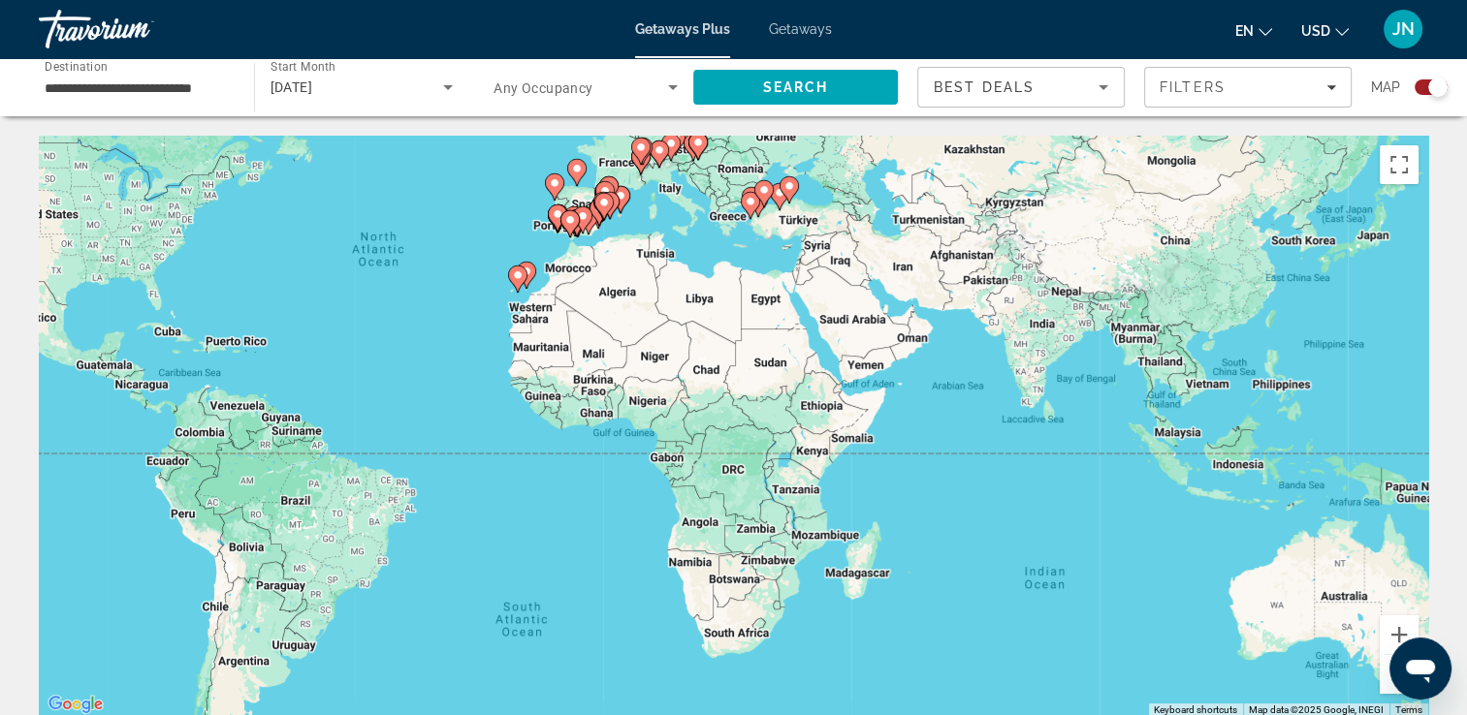
scroll to position [39, 0]
